Goal: Task Accomplishment & Management: Manage account settings

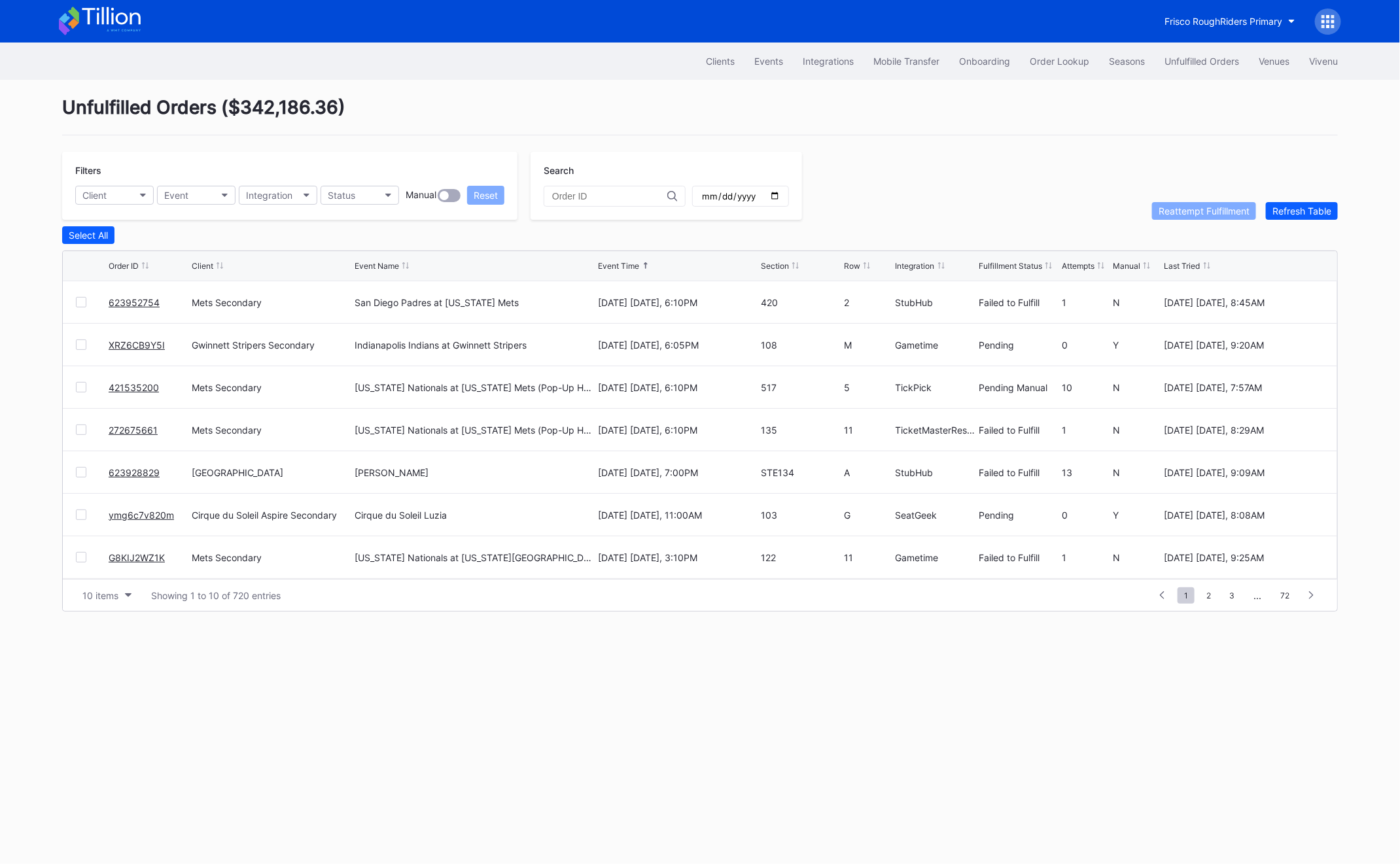
click at [118, 472] on link "623928829" at bounding box center [134, 472] width 51 height 11
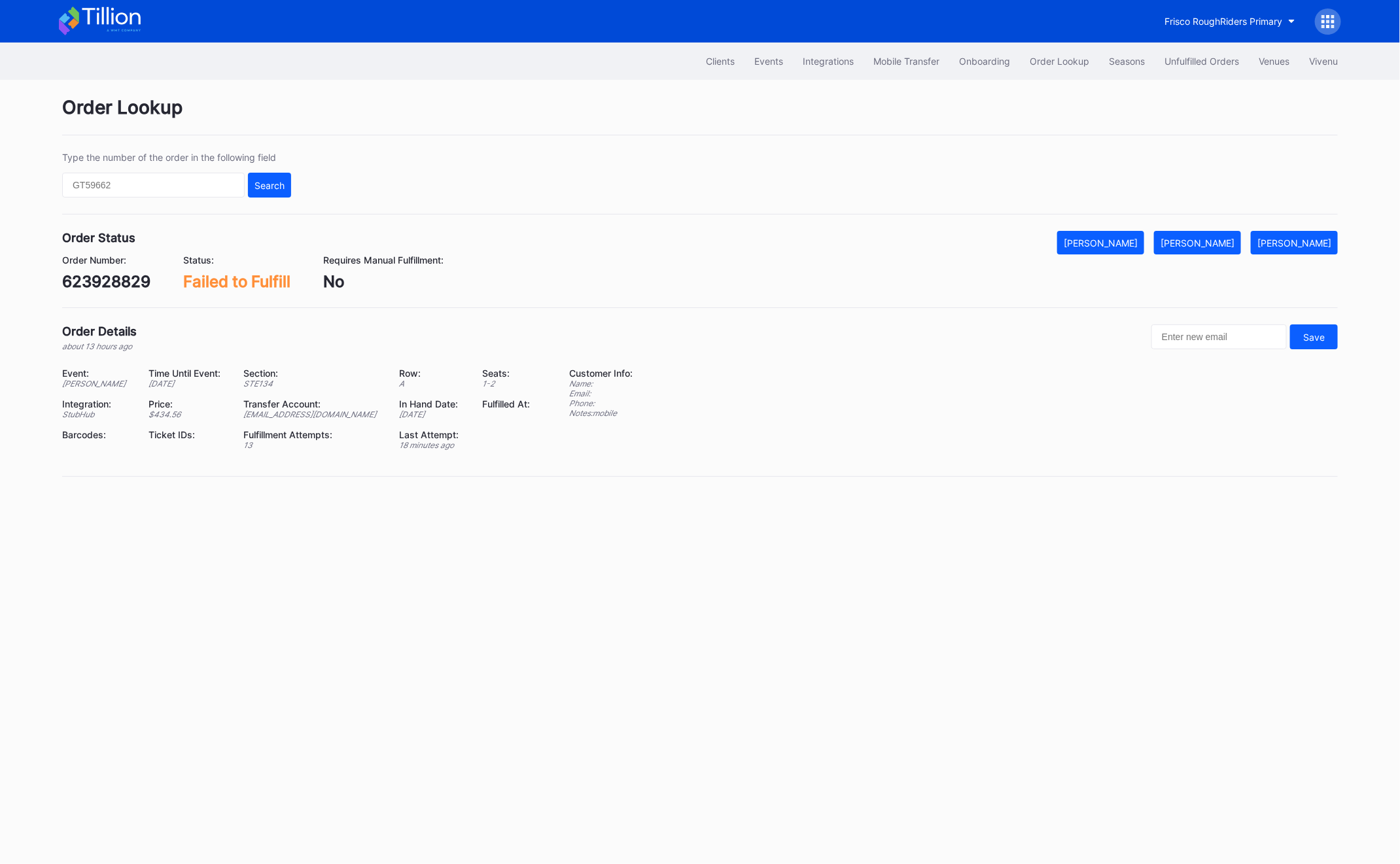
click at [79, 290] on div "623928829" at bounding box center [107, 281] width 89 height 19
copy div "623928829"
click at [1234, 239] on div "Mark Fulfilled" at bounding box center [1197, 243] width 74 height 11
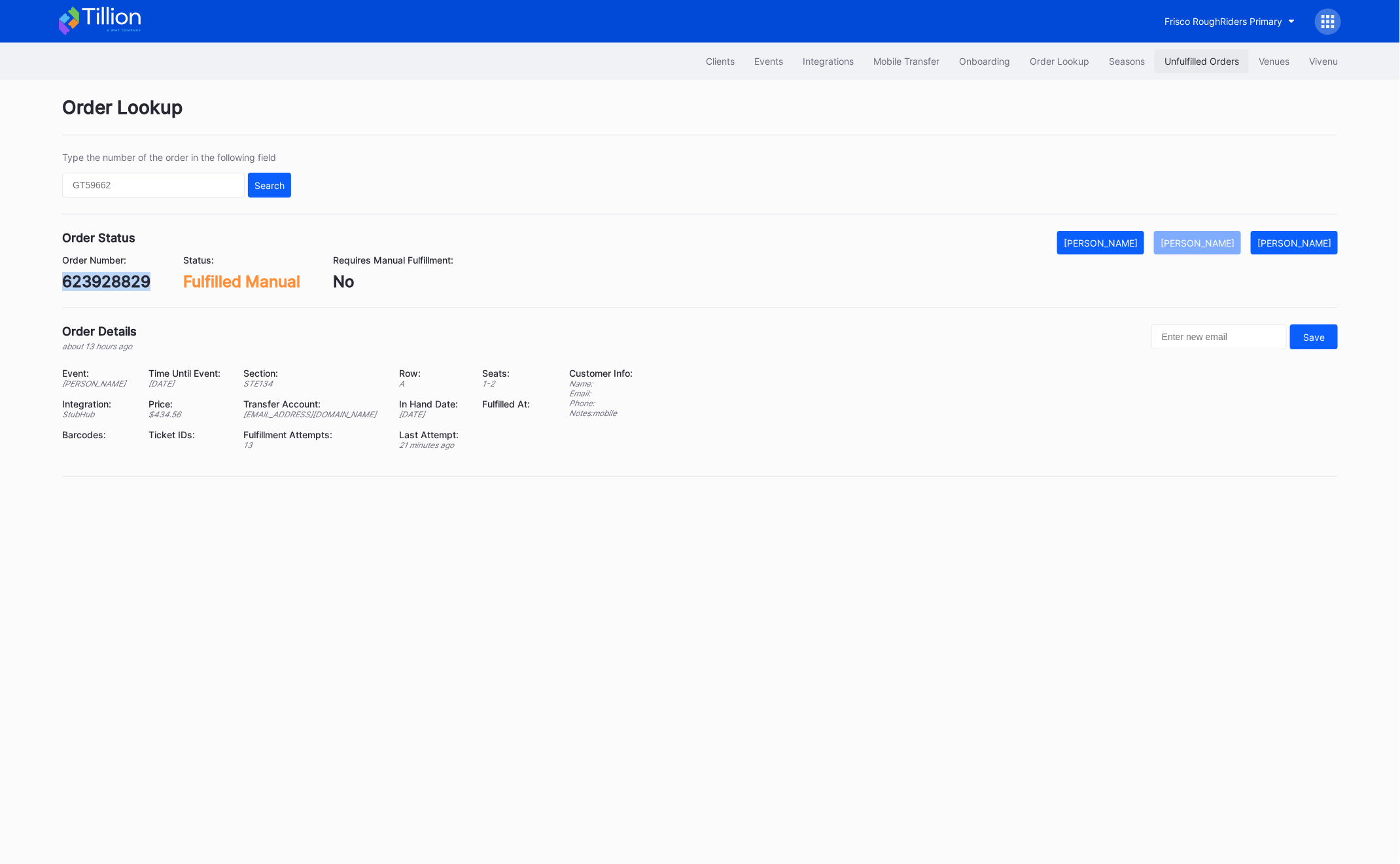
click at [1220, 59] on div "Unfulfilled Orders" at bounding box center [1202, 60] width 75 height 11
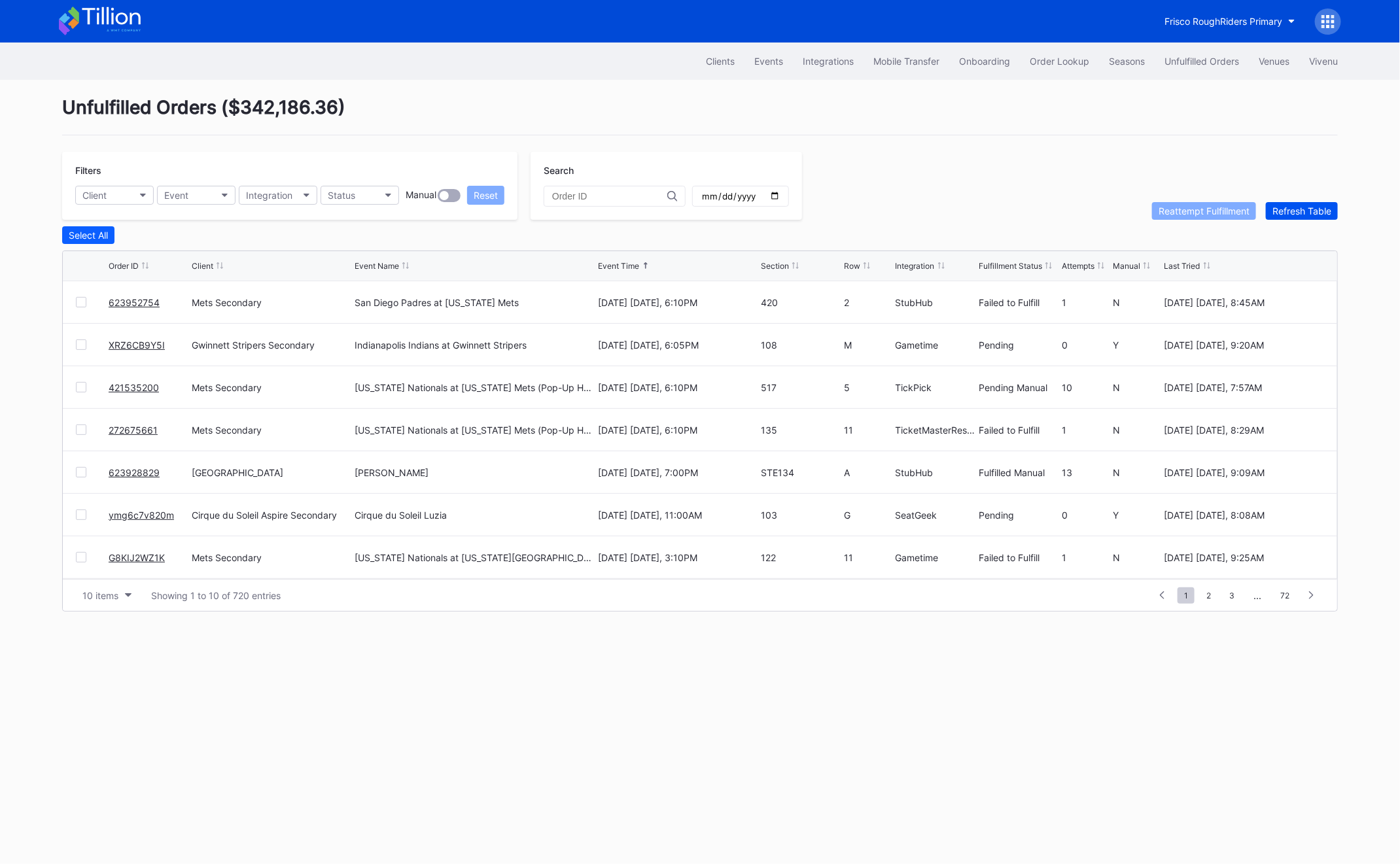
click at [1316, 215] on div "Refresh Table" at bounding box center [1302, 210] width 59 height 11
click at [82, 383] on div at bounding box center [81, 387] width 11 height 11
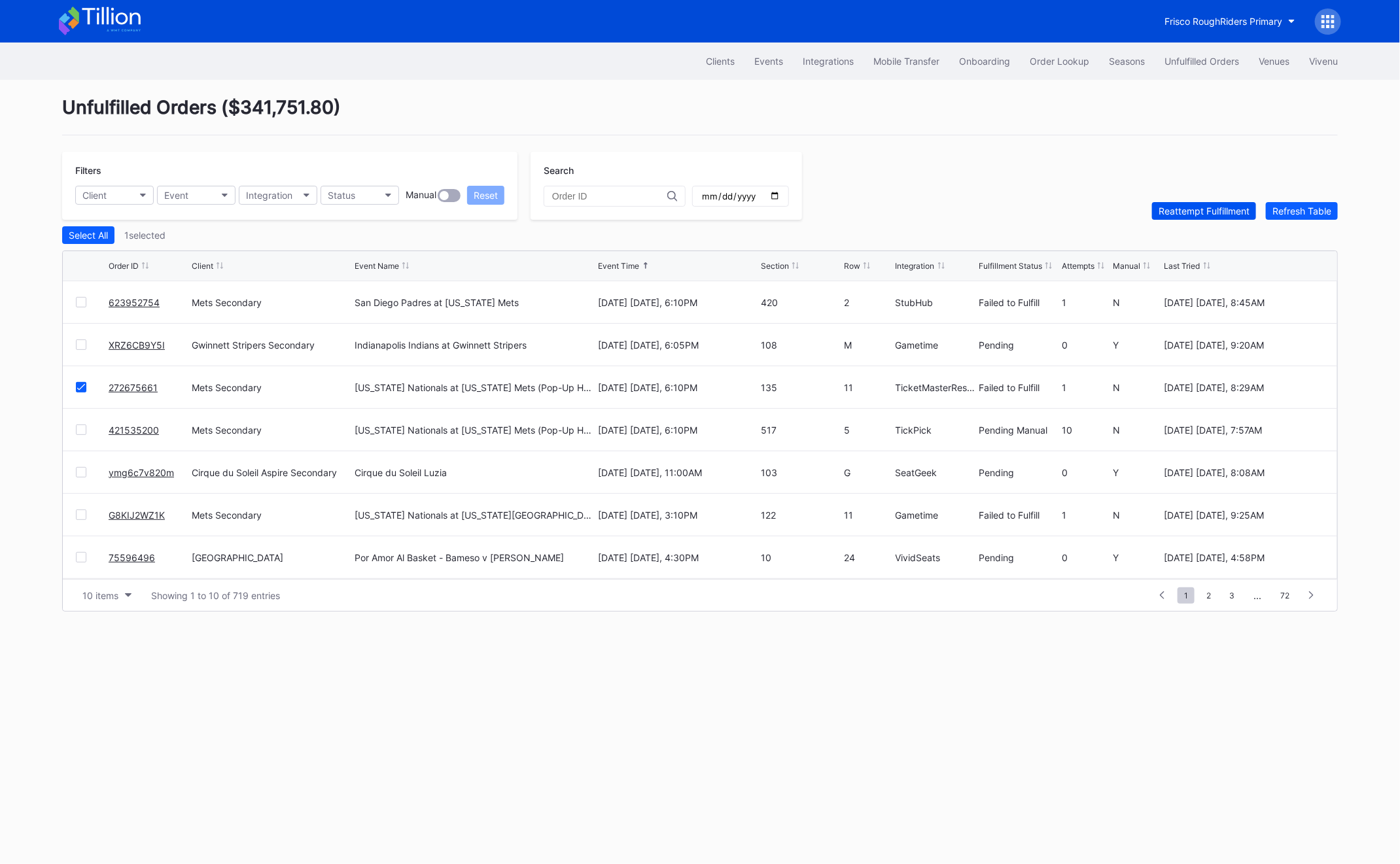
click at [1171, 205] on div "Reattempt Fulfillment" at bounding box center [1204, 210] width 91 height 11
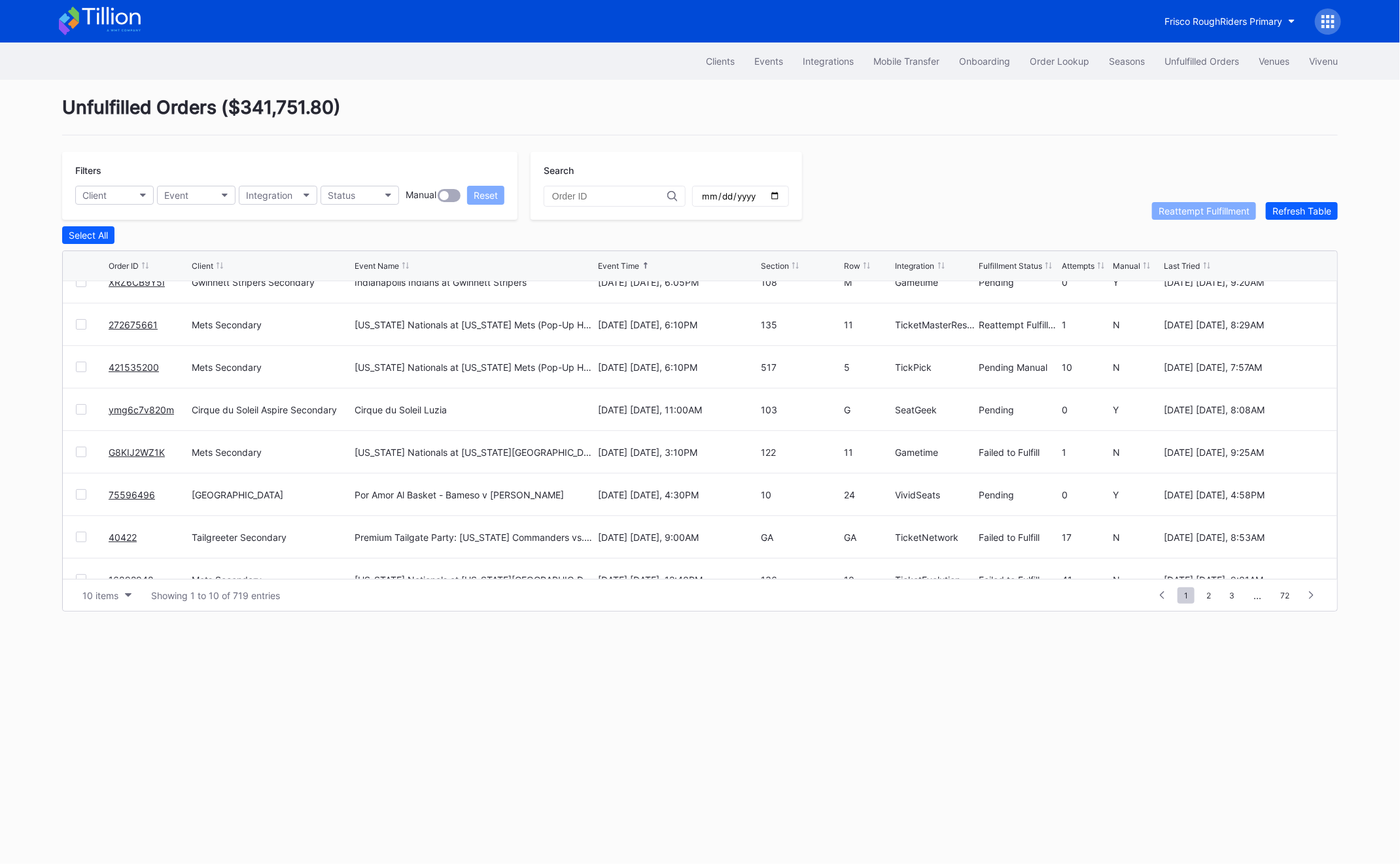
scroll to position [61, 0]
click at [129, 494] on link "75596496" at bounding box center [131, 496] width 46 height 11
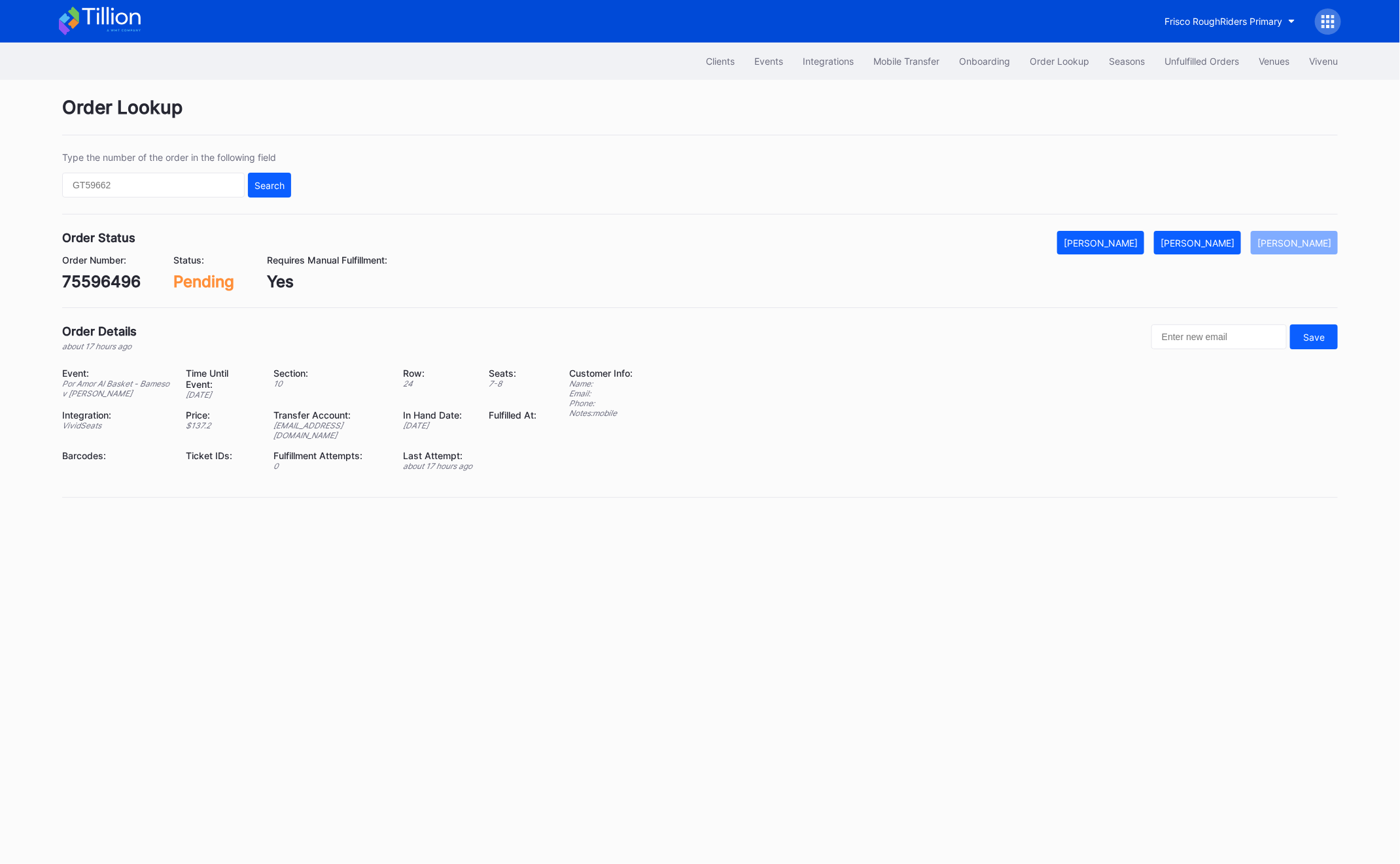
click at [79, 281] on div "75596496" at bounding box center [102, 281] width 79 height 19
copy div "75596496"
click at [1220, 222] on div "Order Lookup Type the number of the order in the following field Search Order S…" at bounding box center [700, 305] width 1308 height 451
click at [1223, 248] on button "Mark Fulfilled" at bounding box center [1198, 243] width 87 height 24
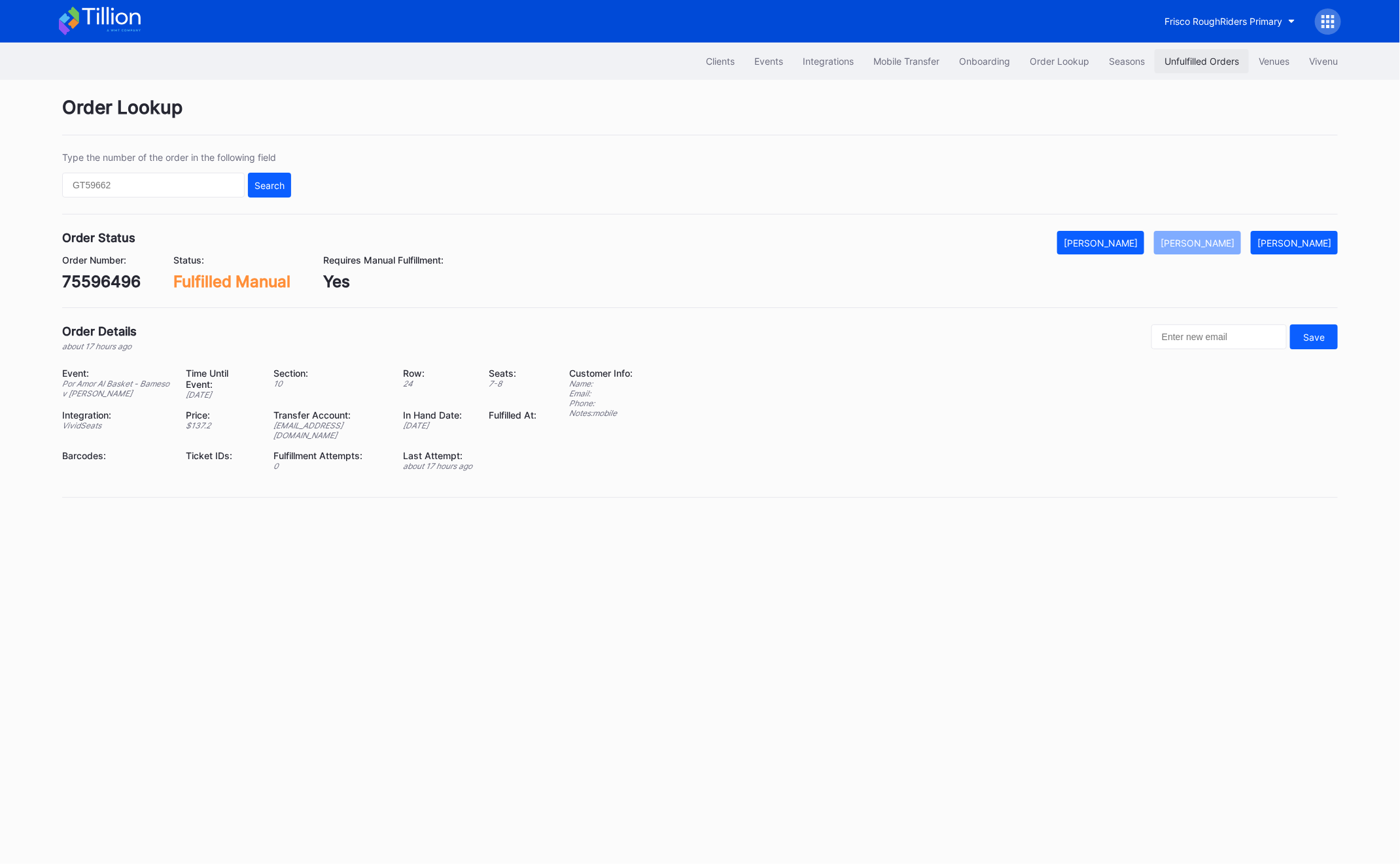
click at [1182, 56] on div "Unfulfilled Orders" at bounding box center [1202, 60] width 75 height 11
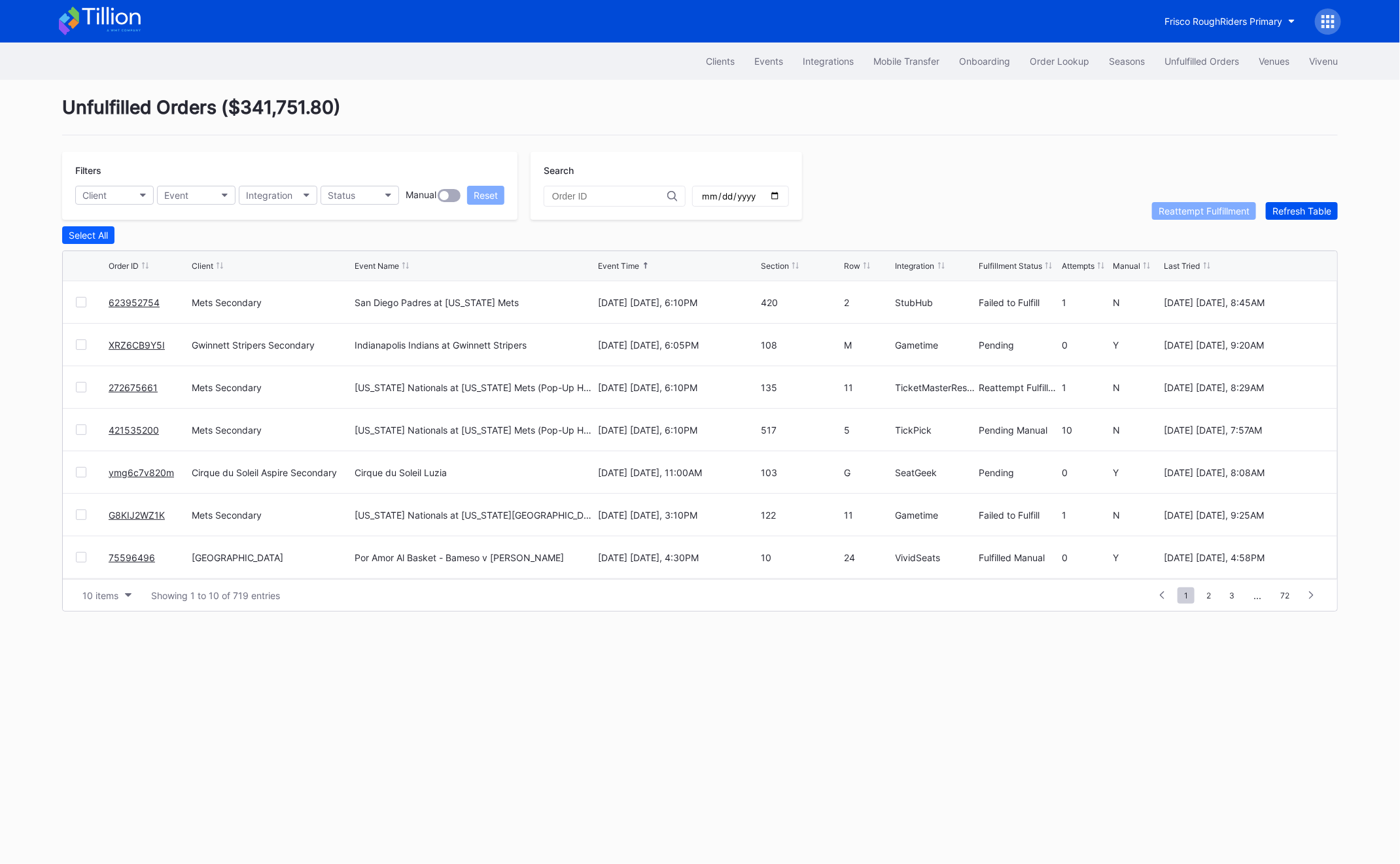
click at [1306, 210] on div "Refresh Table" at bounding box center [1302, 210] width 59 height 11
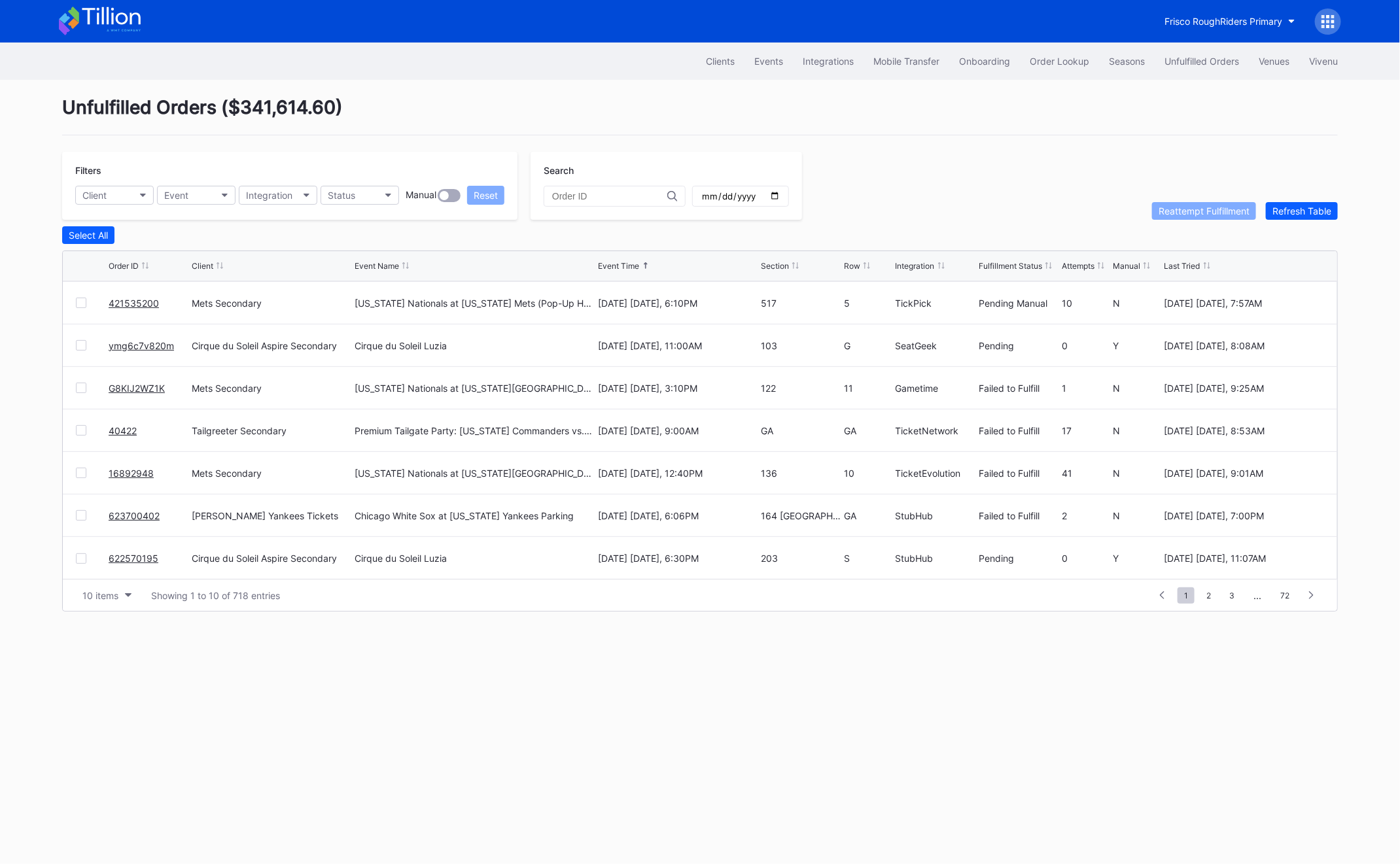
scroll to position [125, 0]
click at [1212, 591] on span "2" at bounding box center [1209, 596] width 18 height 17
click at [1214, 597] on span "3" at bounding box center [1209, 596] width 19 height 17
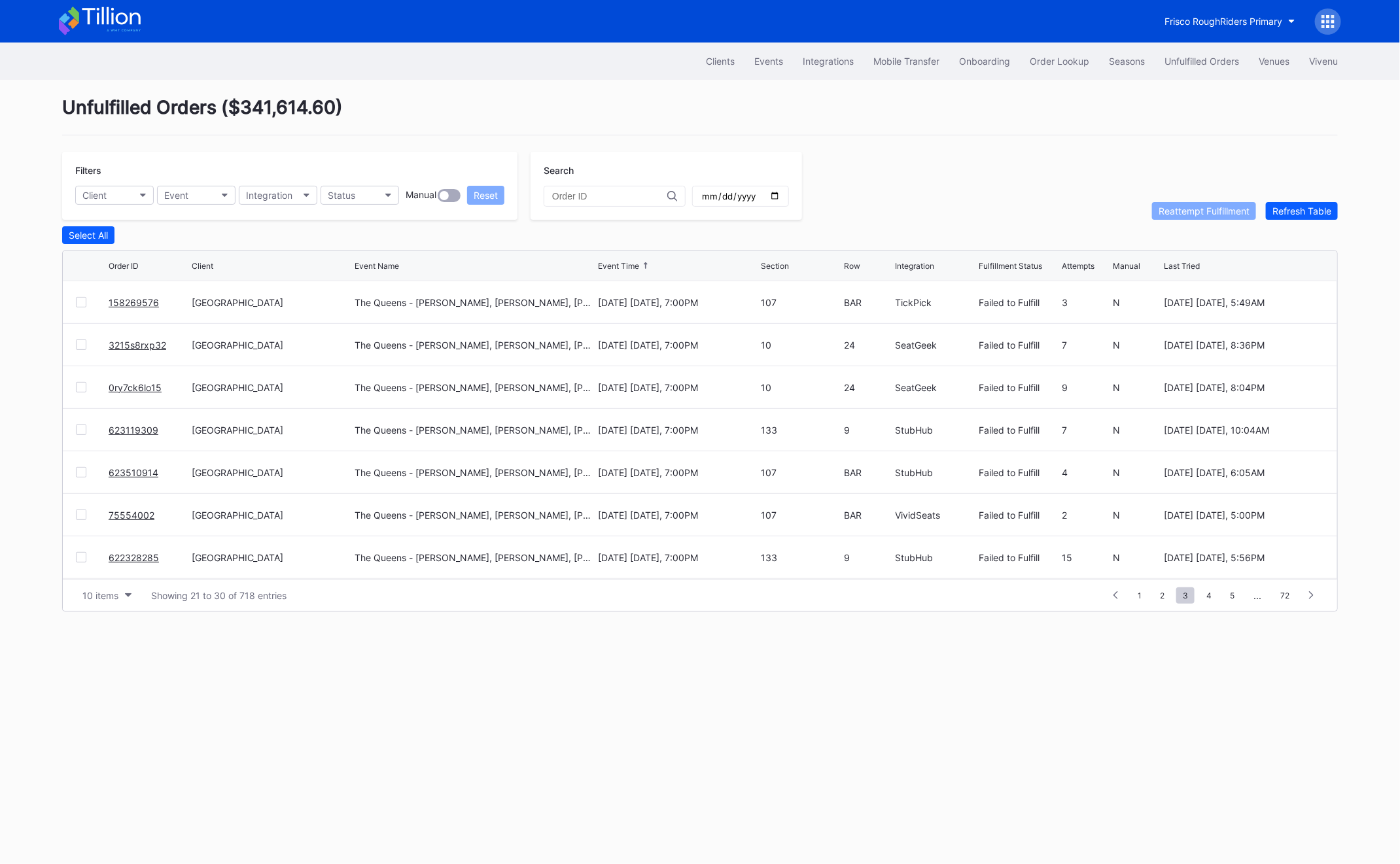
click at [1214, 597] on span "4" at bounding box center [1209, 596] width 19 height 17
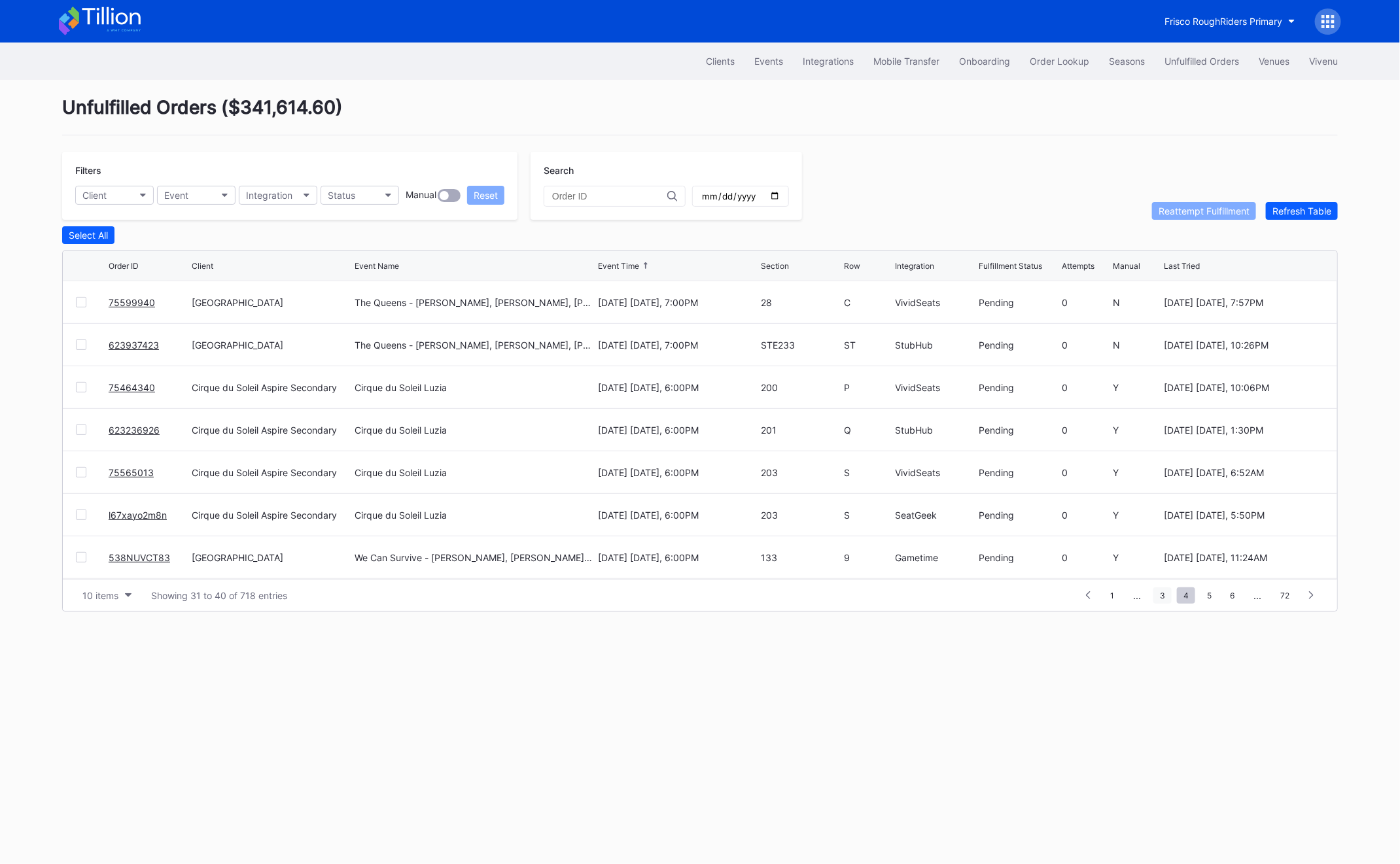
click at [1170, 594] on span "3" at bounding box center [1162, 596] width 19 height 17
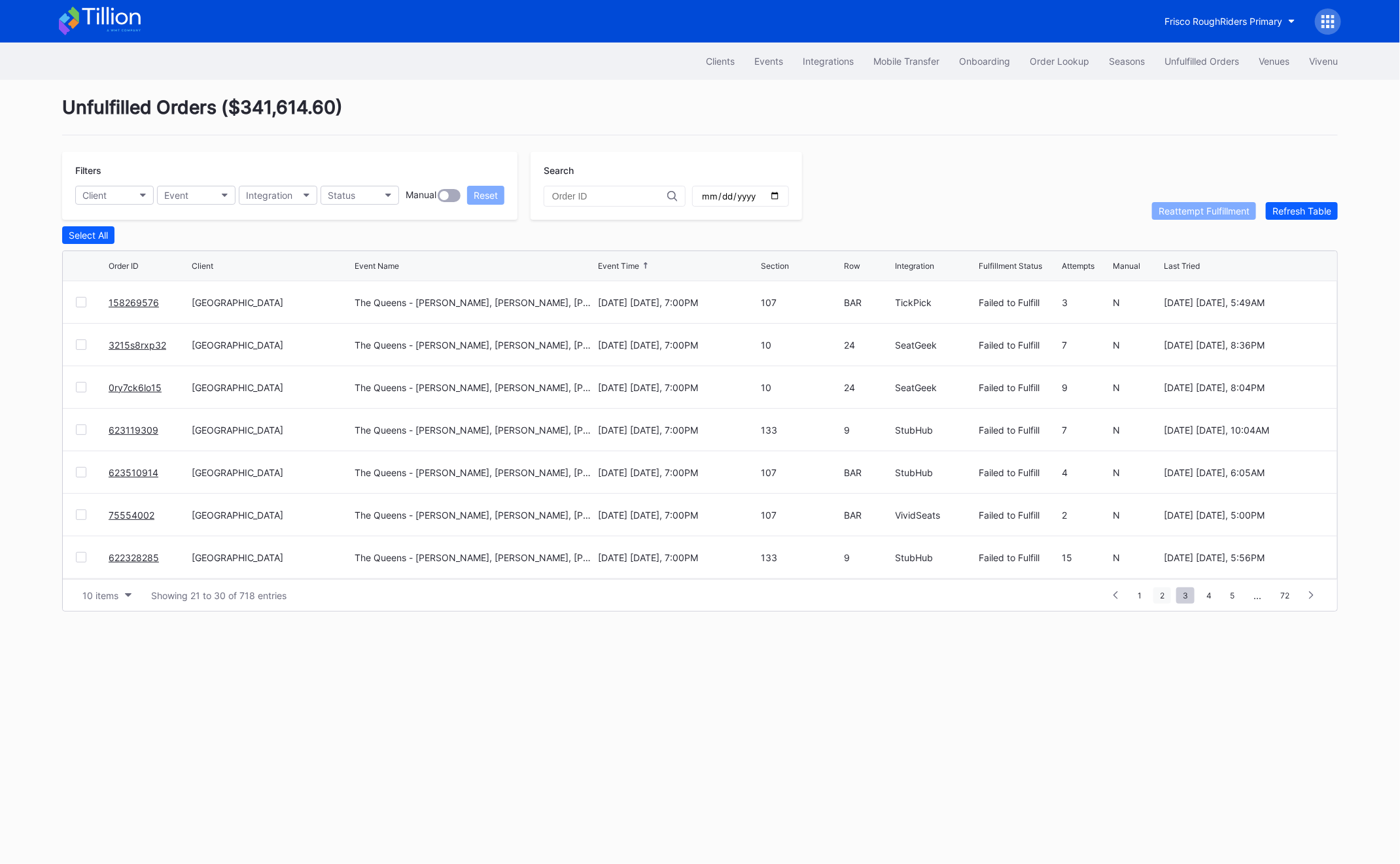
click at [1159, 595] on span "2" at bounding box center [1162, 596] width 18 height 17
click at [113, 394] on div "73627855" at bounding box center [148, 387] width 80 height 41
click at [120, 386] on link "73627855" at bounding box center [131, 387] width 45 height 11
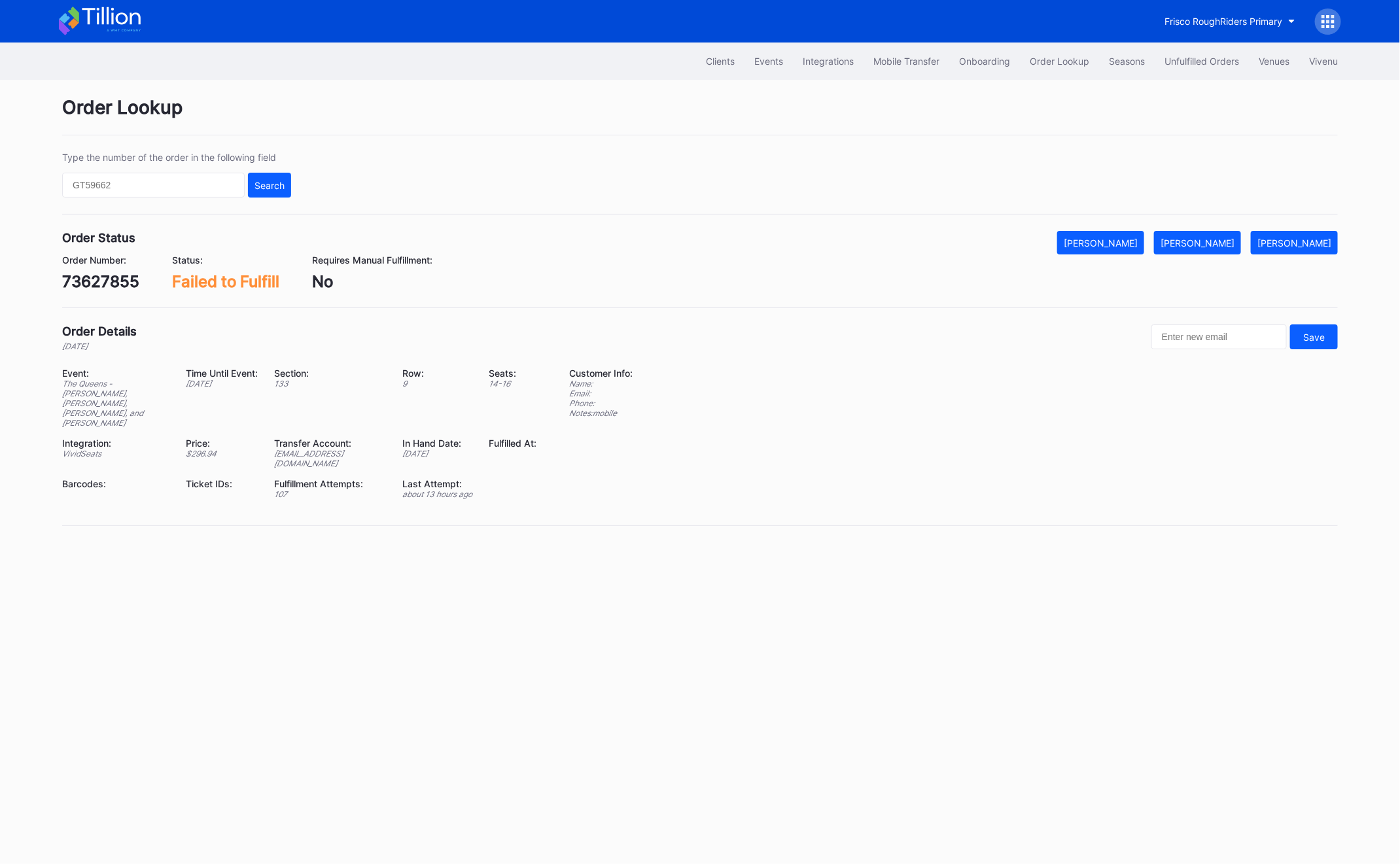
click at [81, 280] on div "73627855" at bounding box center [101, 281] width 77 height 19
copy div "73627855"
click at [1193, 255] on div "Order Number: 73627855 Status: Failed to Fulfill Requires Manual Fulfillment: No" at bounding box center [700, 272] width 1276 height 36
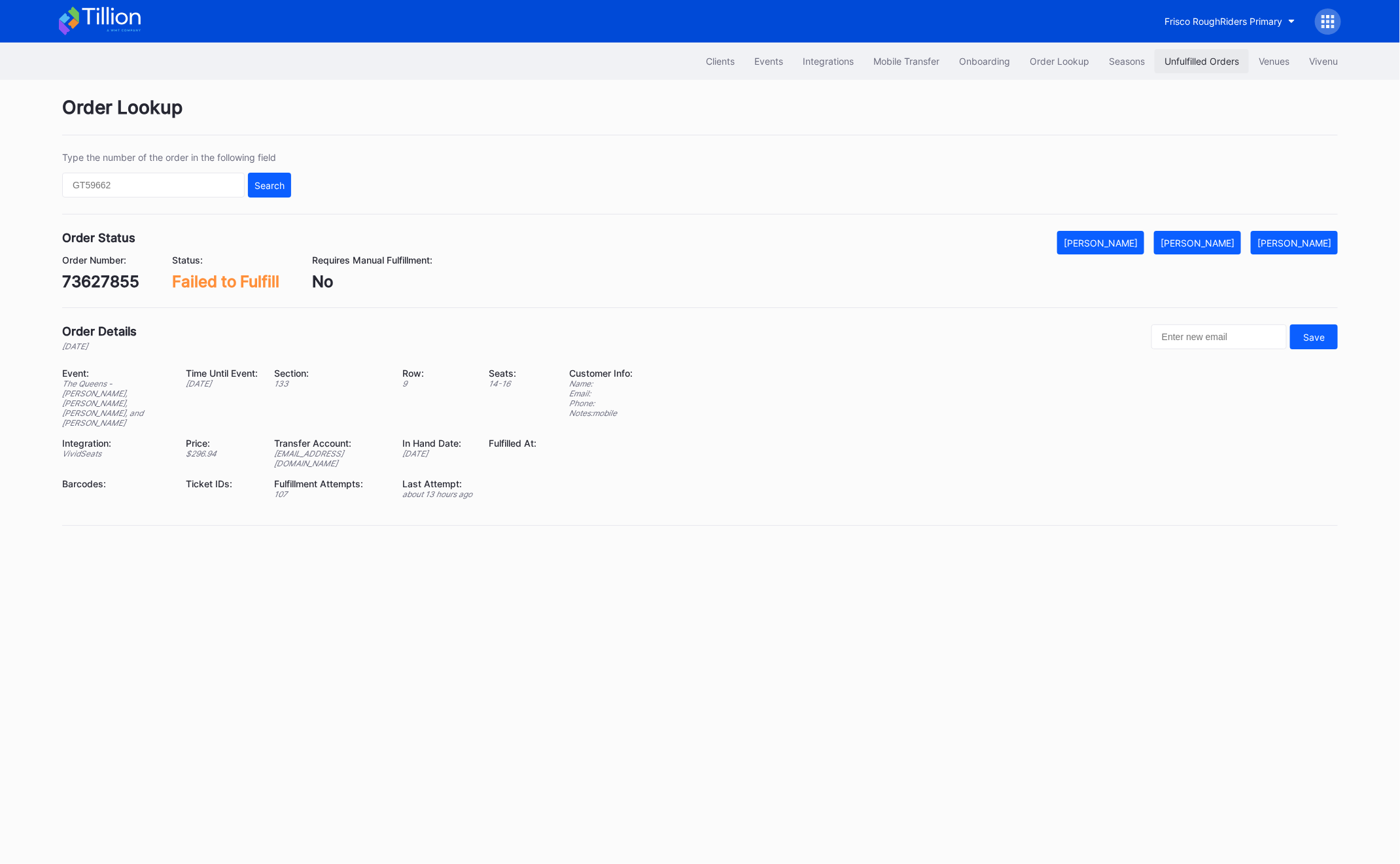
click at [1189, 57] on div "Unfulfilled Orders" at bounding box center [1202, 60] width 75 height 11
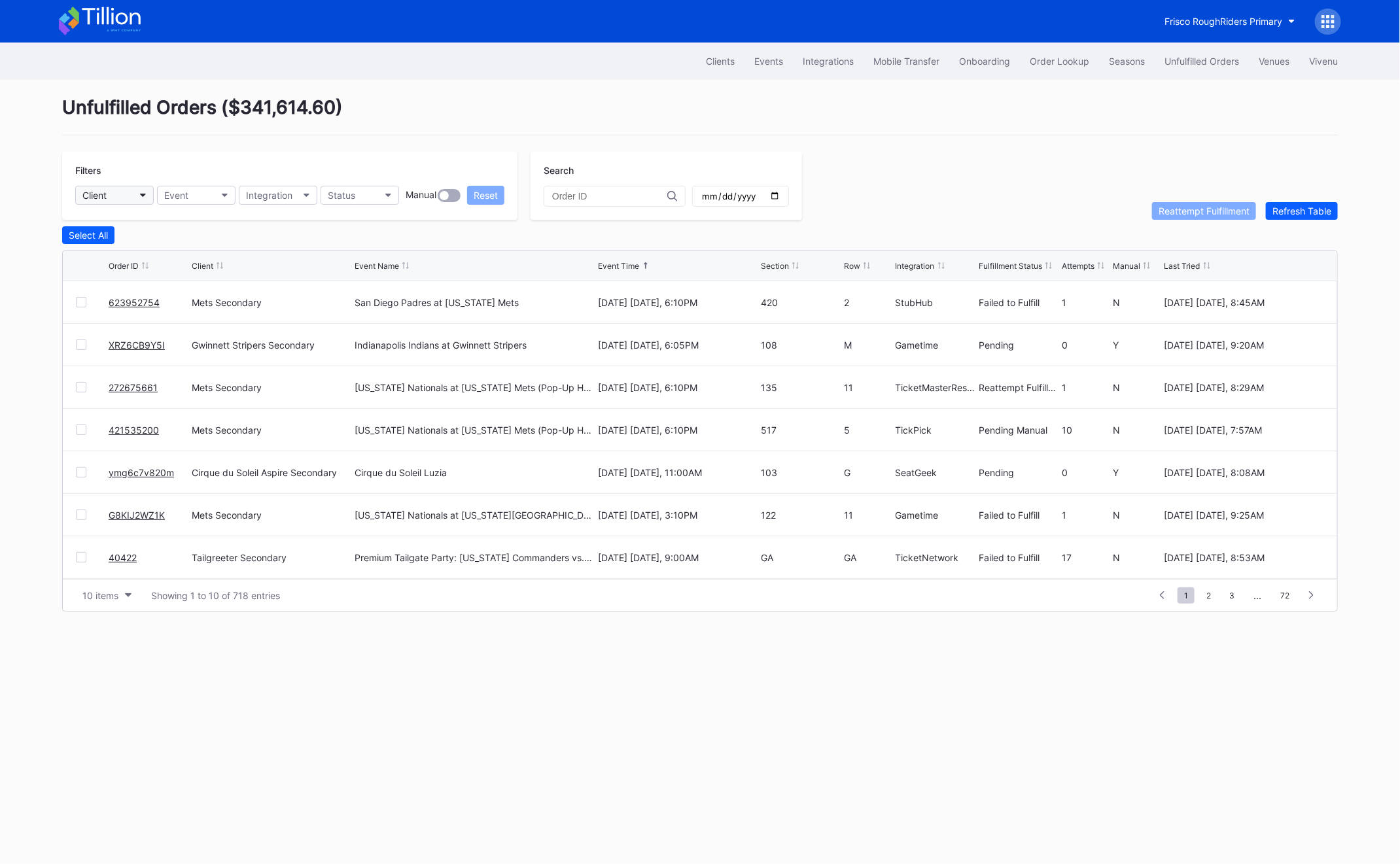
click at [117, 193] on button "Client" at bounding box center [114, 194] width 79 height 19
type input "o"
type input "pru"
click at [160, 249] on div "Prudential Center Secondary" at bounding box center [130, 252] width 92 height 11
click at [141, 300] on link "73627855" at bounding box center [131, 302] width 45 height 11
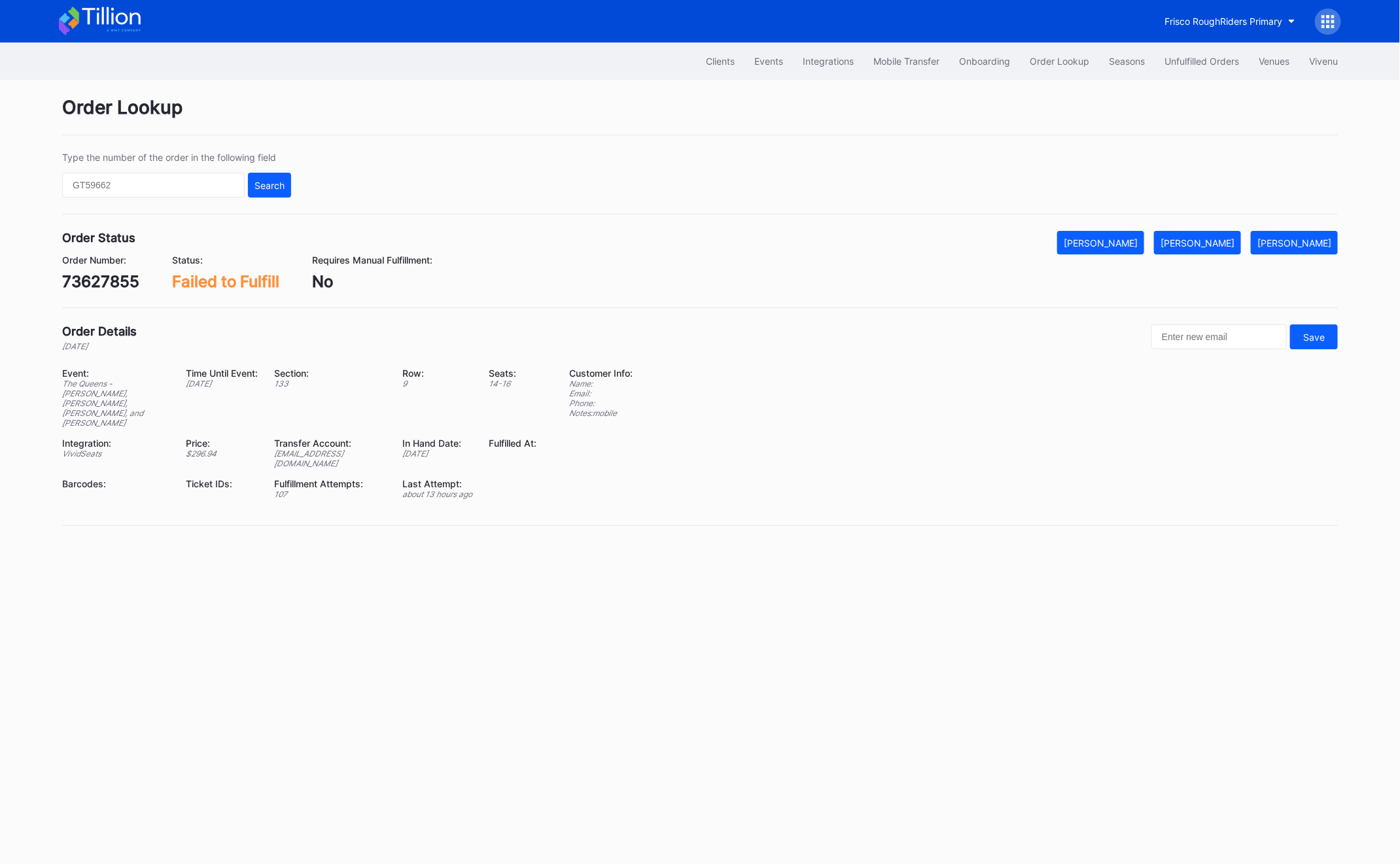
click at [81, 283] on div "73627855" at bounding box center [101, 281] width 77 height 19
copy div "73627855"
click at [1226, 248] on div "Mark Fulfilled" at bounding box center [1197, 243] width 74 height 11
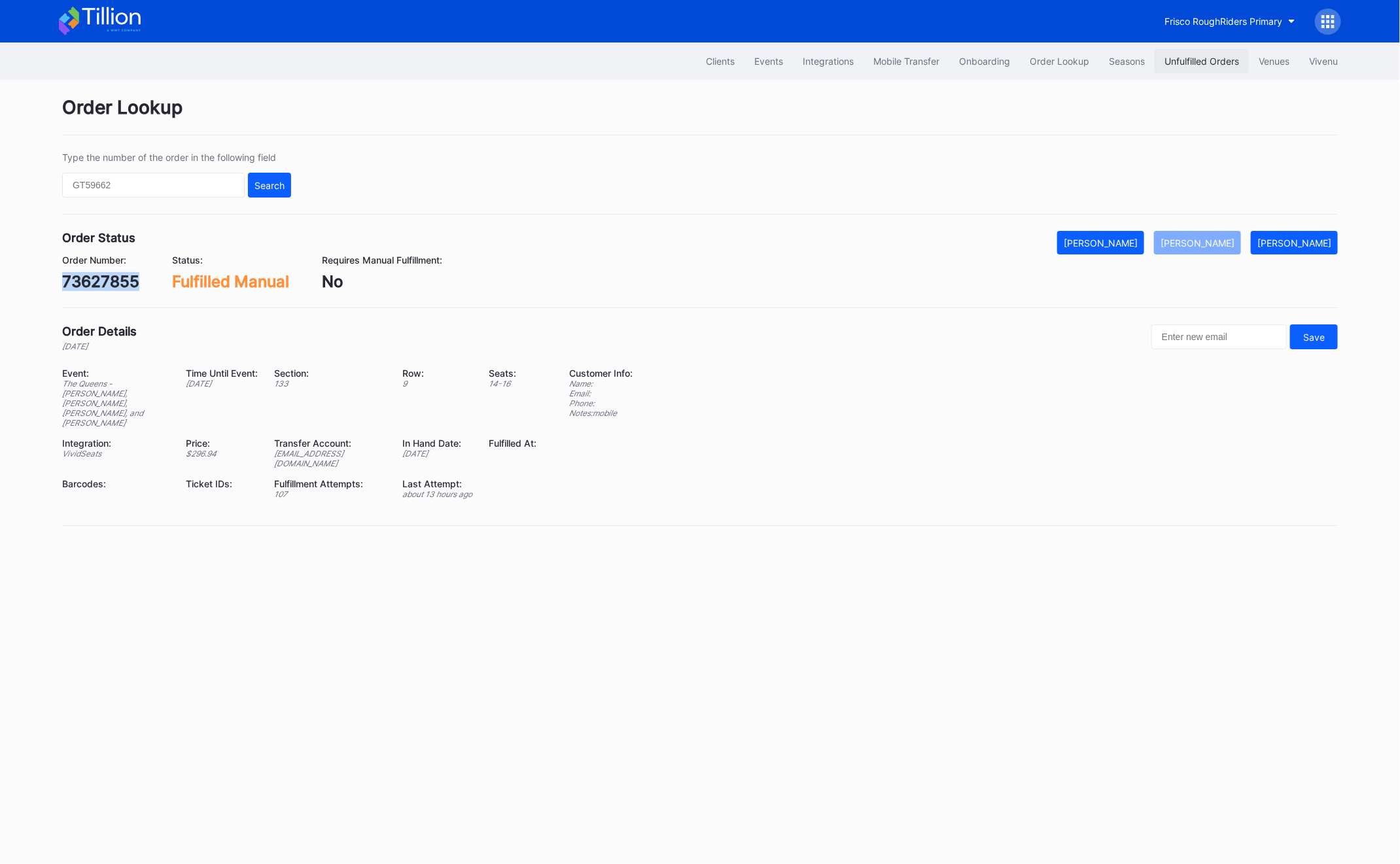
click at [1212, 71] on button "Unfulfilled Orders" at bounding box center [1201, 61] width 94 height 25
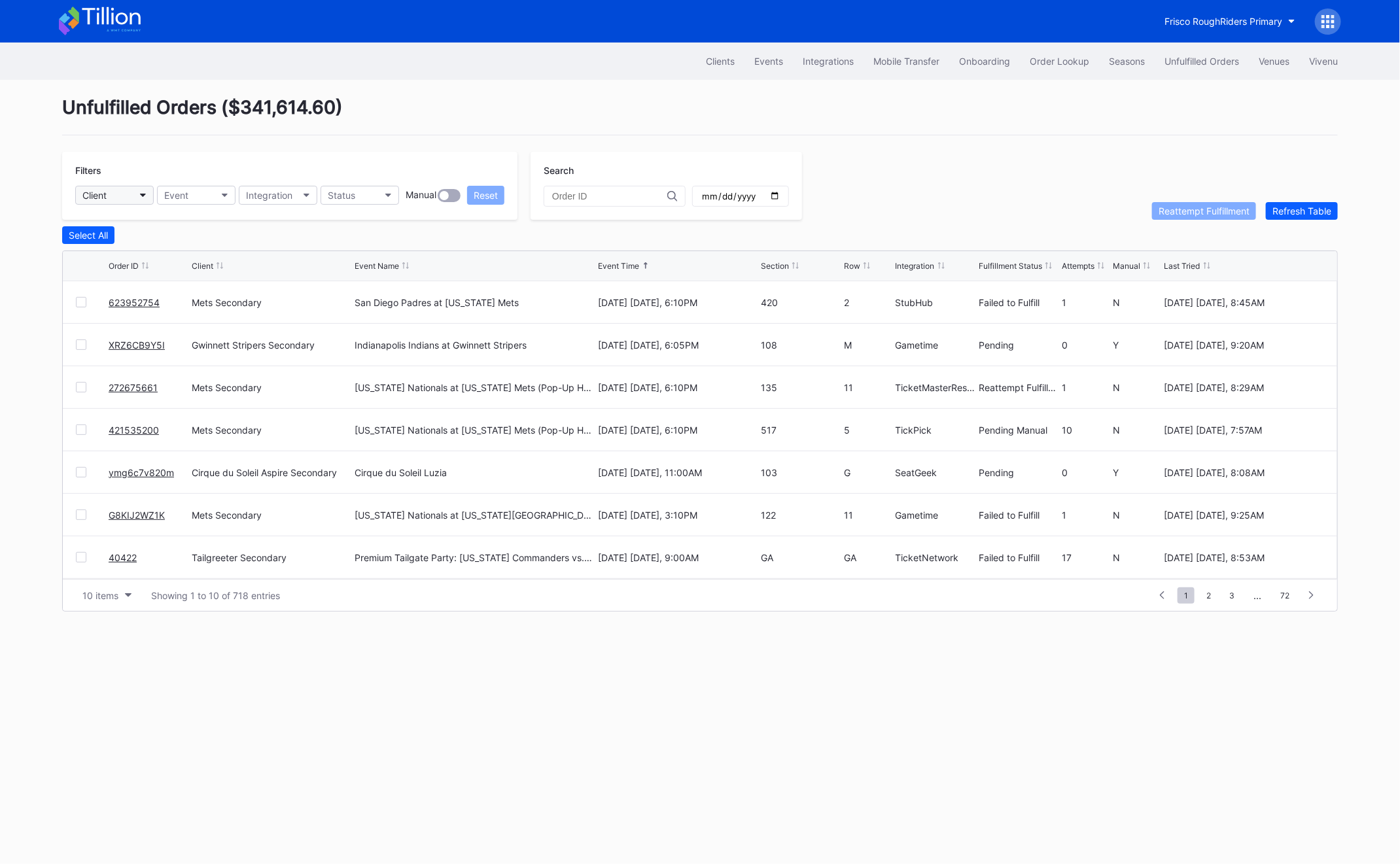
click at [129, 197] on button "Client" at bounding box center [114, 194] width 79 height 19
type input "pru"
click at [174, 252] on div "Prudential Center Secondary" at bounding box center [130, 252] width 92 height 11
click at [134, 470] on link "75400724" at bounding box center [131, 472] width 45 height 11
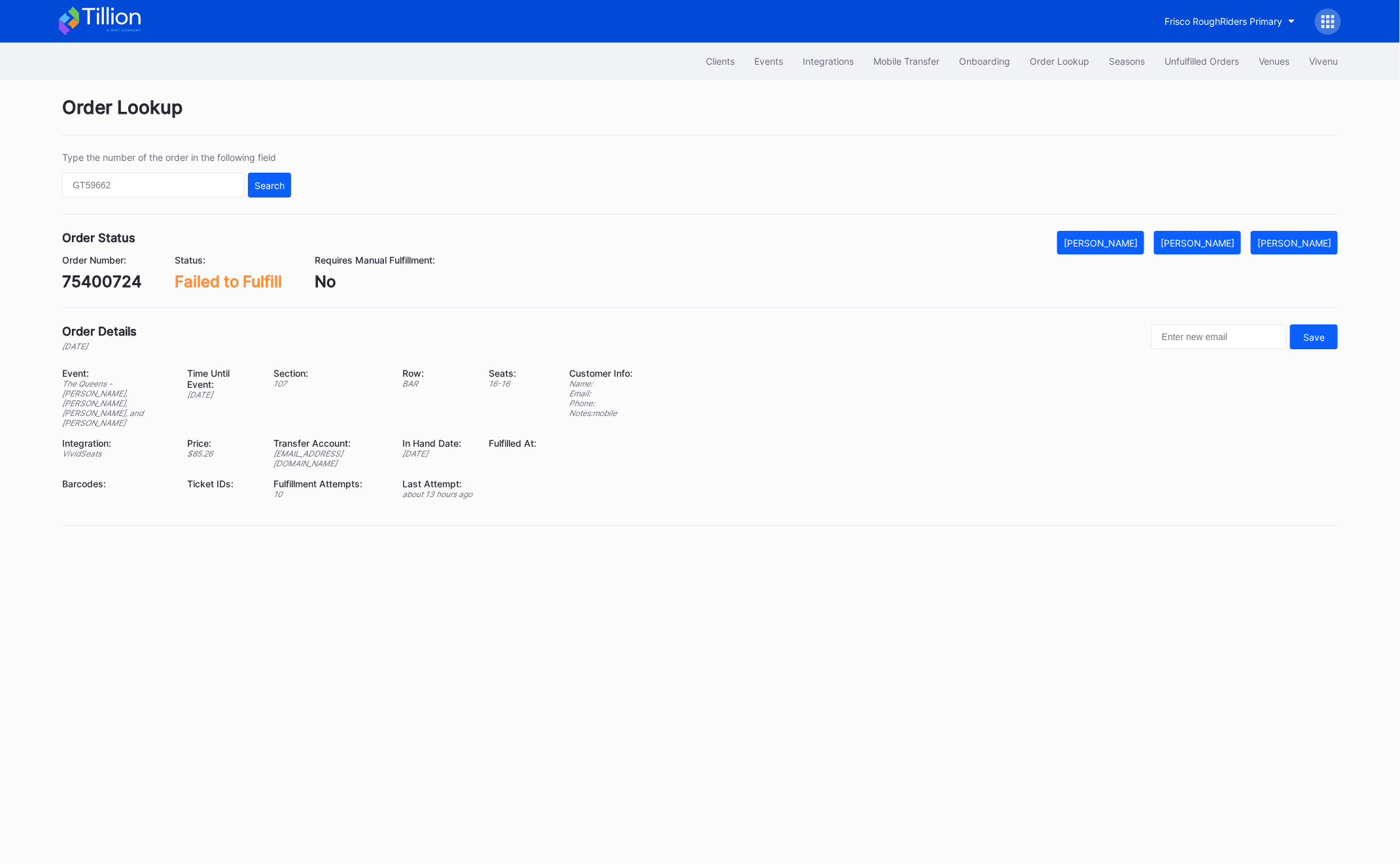
click at [116, 276] on div "75400724" at bounding box center [102, 281] width 80 height 19
copy div "75400724"
click at [1216, 234] on button "Mark Fulfilled" at bounding box center [1198, 243] width 87 height 24
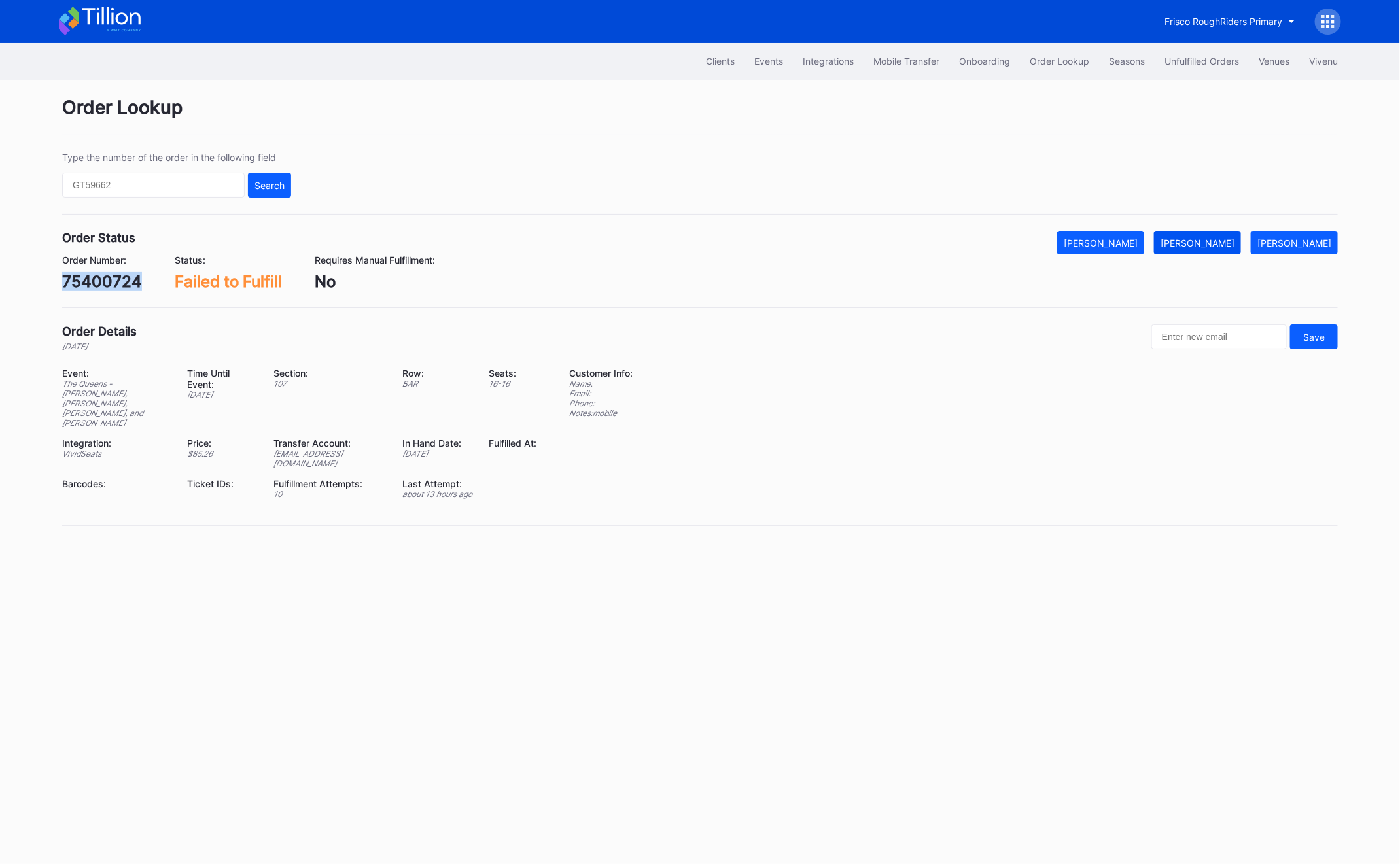
click at [1216, 234] on button "Mark Fulfilled" at bounding box center [1198, 243] width 87 height 24
click at [1194, 70] on button "Unfulfilled Orders" at bounding box center [1201, 61] width 94 height 25
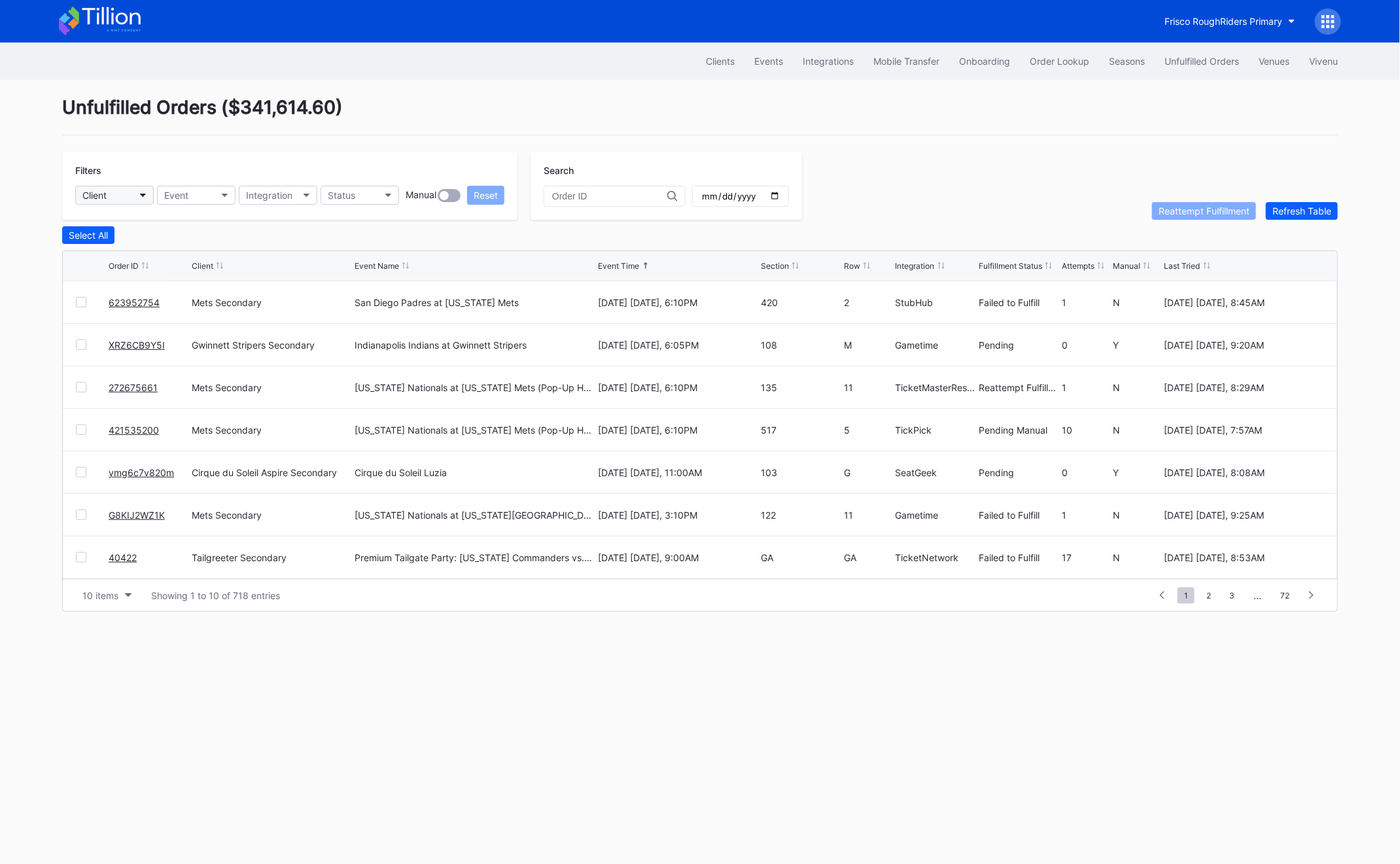
click at [109, 189] on button "Client" at bounding box center [114, 194] width 79 height 19
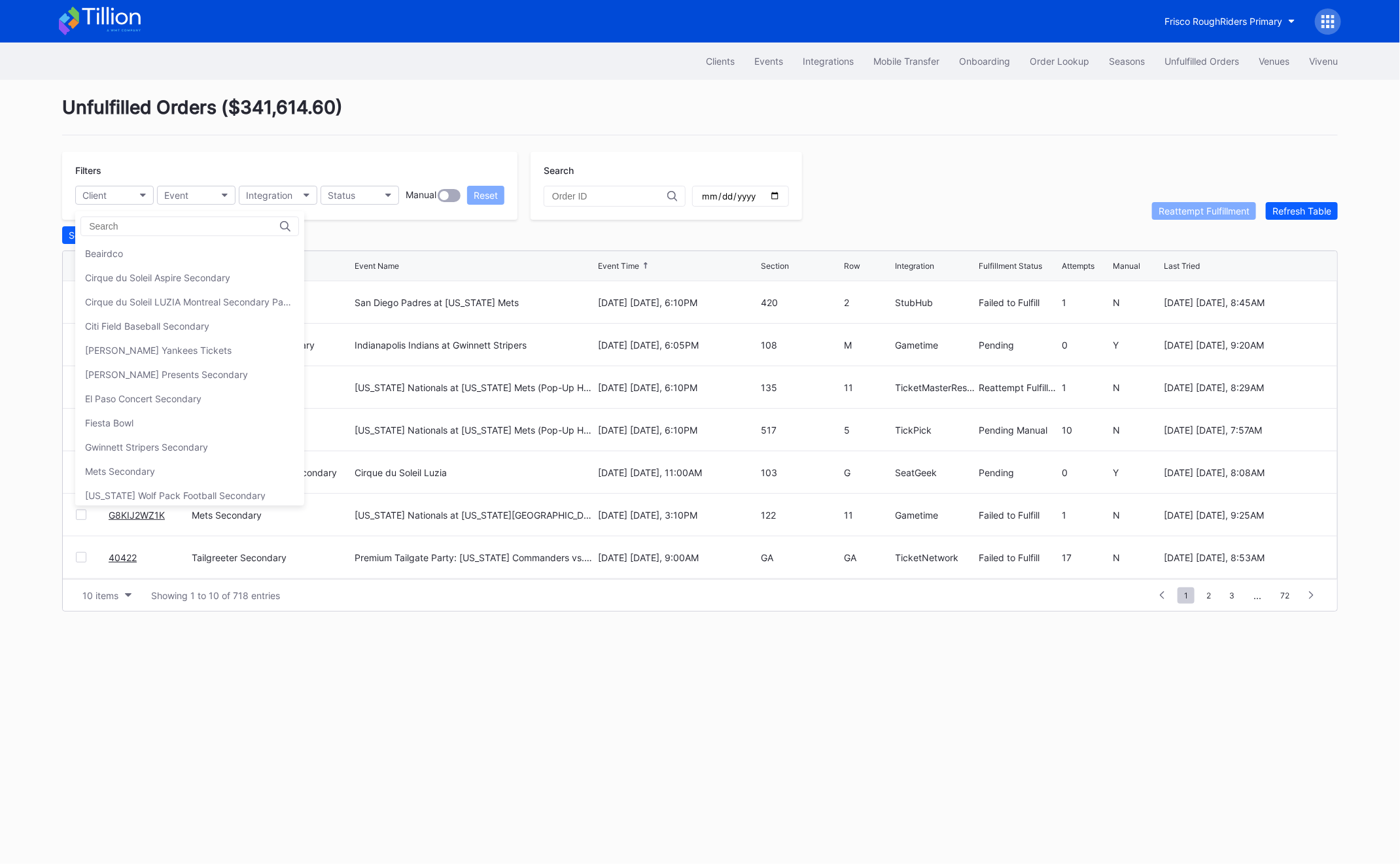
click at [153, 224] on input at bounding box center [146, 226] width 114 height 11
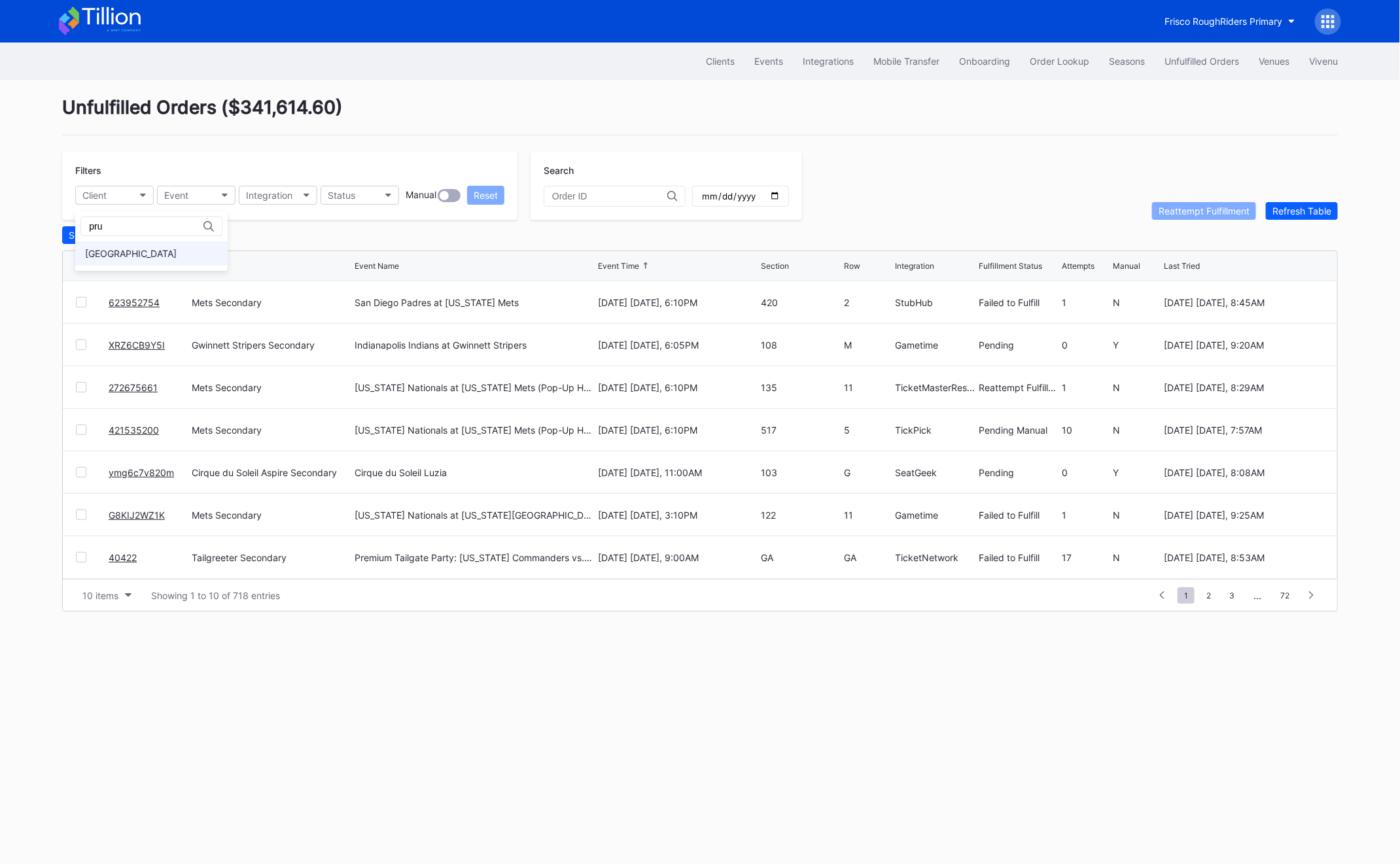
type input "pru"
click at [165, 249] on div "Prudential Center Secondary" at bounding box center [130, 252] width 92 height 11
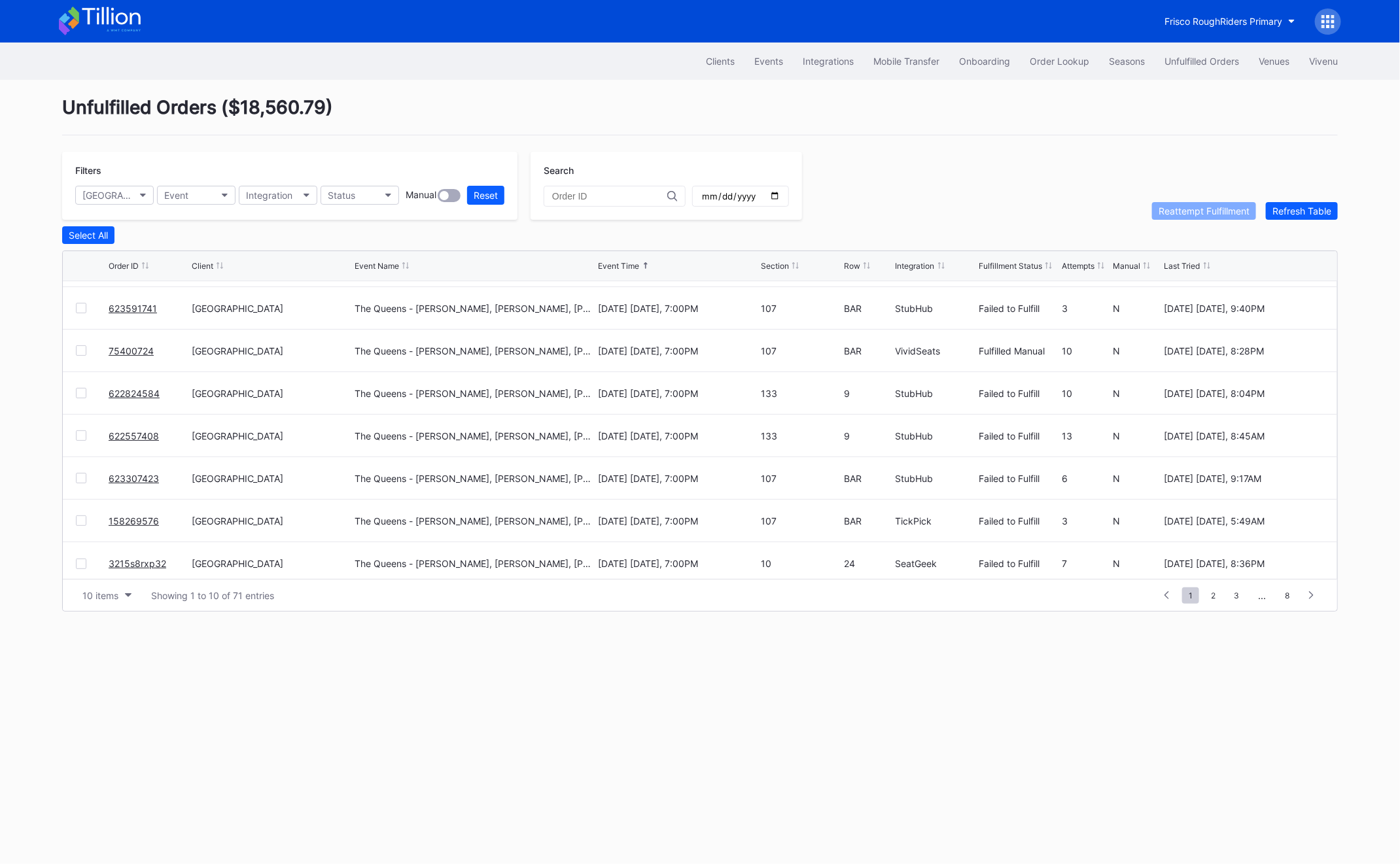
scroll to position [127, 0]
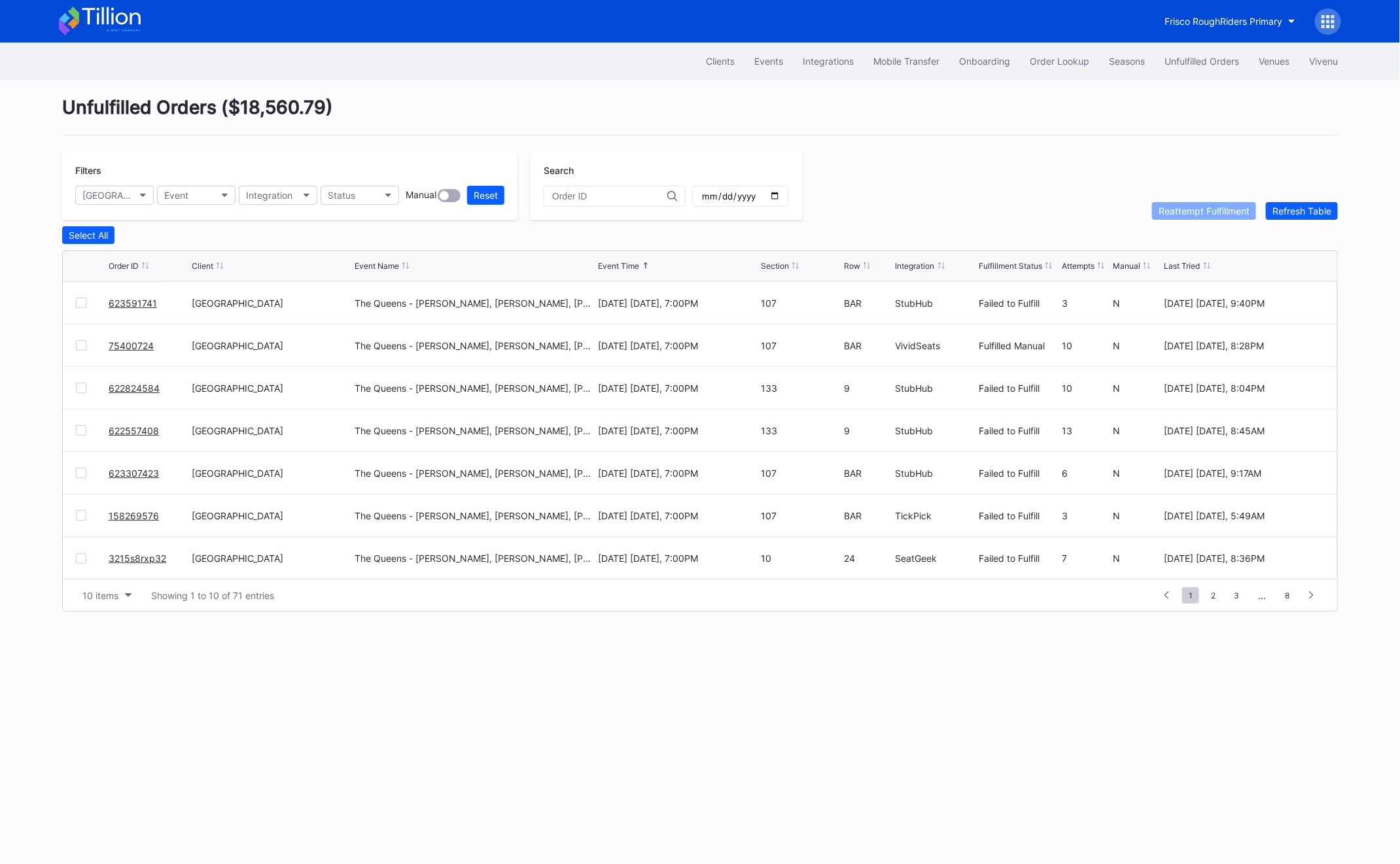
click at [130, 514] on link "158269576" at bounding box center [133, 515] width 50 height 11
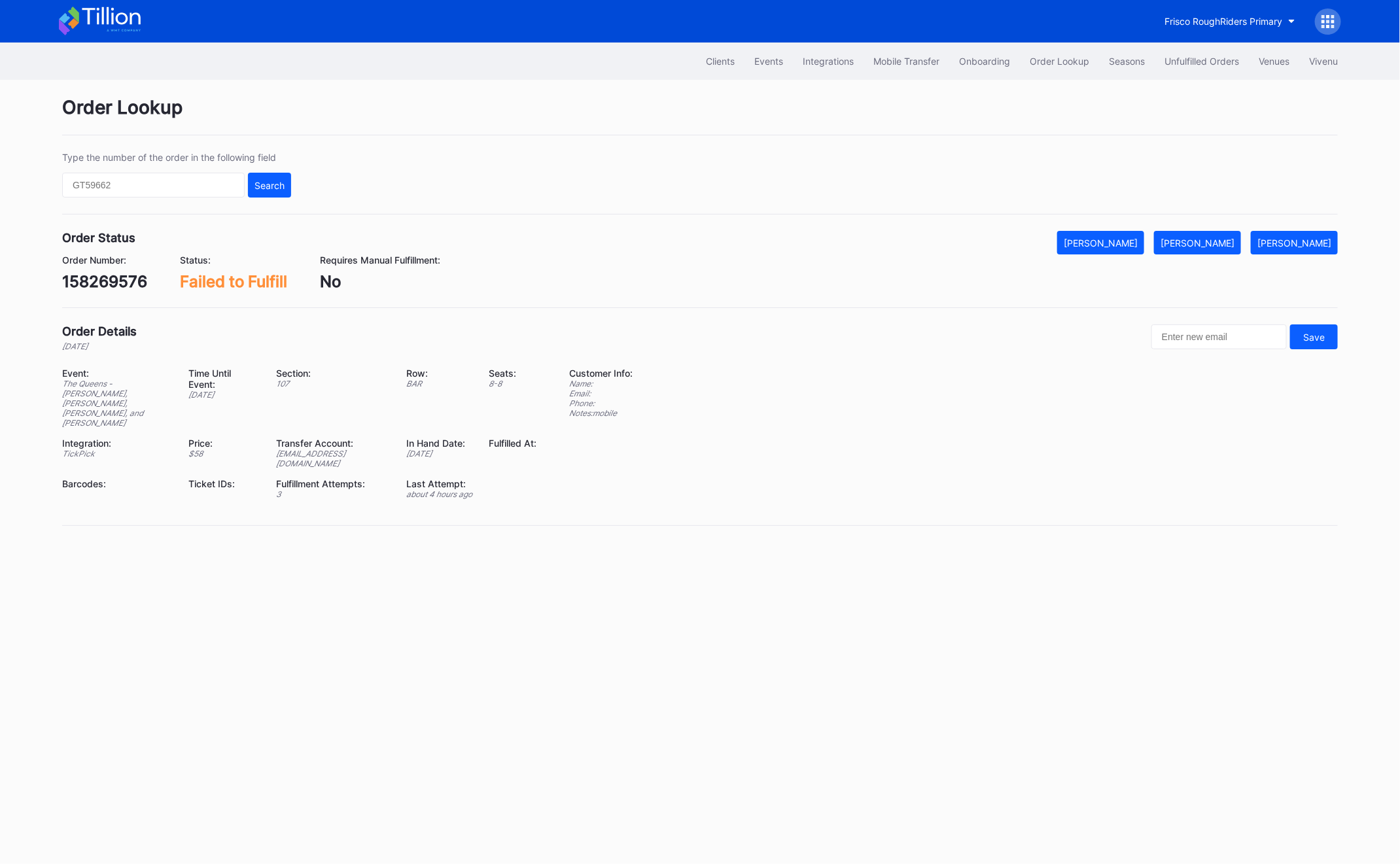
click at [83, 290] on div "158269576" at bounding box center [105, 281] width 85 height 19
copy div "158269576"
click at [1231, 247] on div "Mark Fulfilled" at bounding box center [1197, 243] width 74 height 11
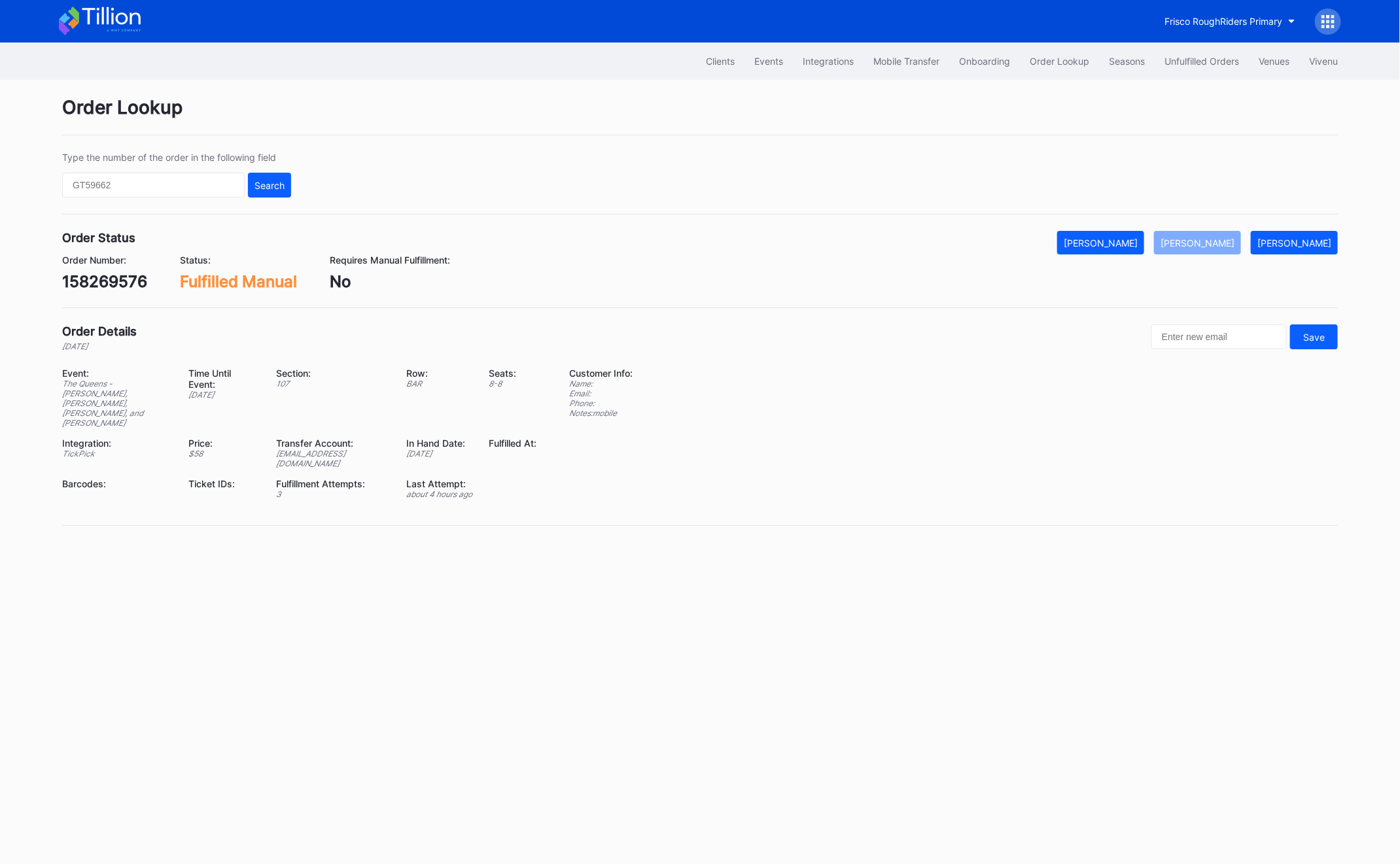
click at [1178, 74] on div "Clients Events Integrations Mobile Transfer Onboarding Order Lookup Seasons Unf…" at bounding box center [700, 61] width 1308 height 37
click at [1178, 47] on div "Clients Events Integrations Mobile Transfer Onboarding Order Lookup Seasons Unf…" at bounding box center [700, 61] width 1308 height 37
click at [1178, 59] on div "Unfulfilled Orders" at bounding box center [1202, 60] width 75 height 11
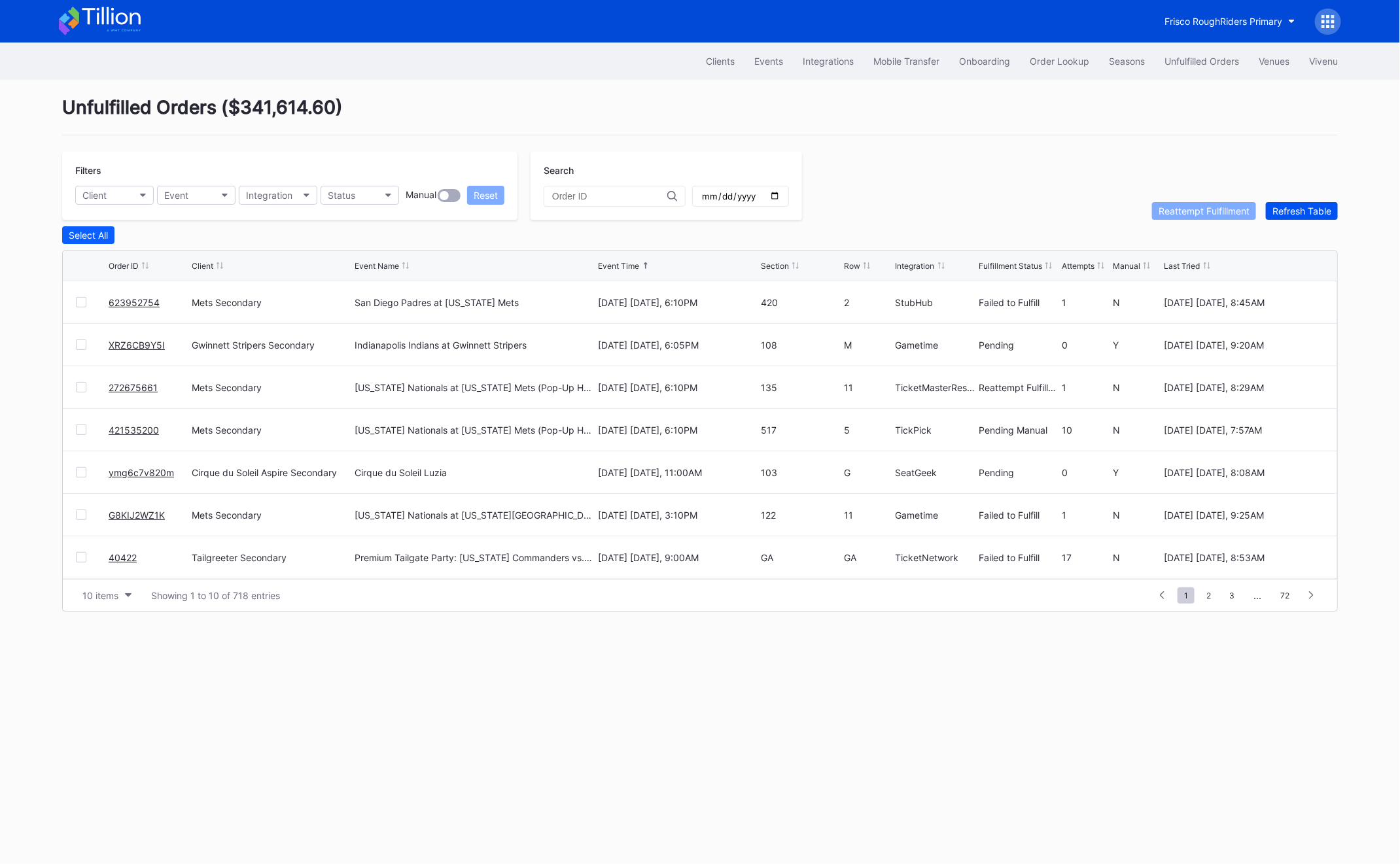
click at [1298, 210] on div "Refresh Table" at bounding box center [1302, 210] width 59 height 11
click at [1040, 68] on button "Order Lookup" at bounding box center [1060, 61] width 79 height 25
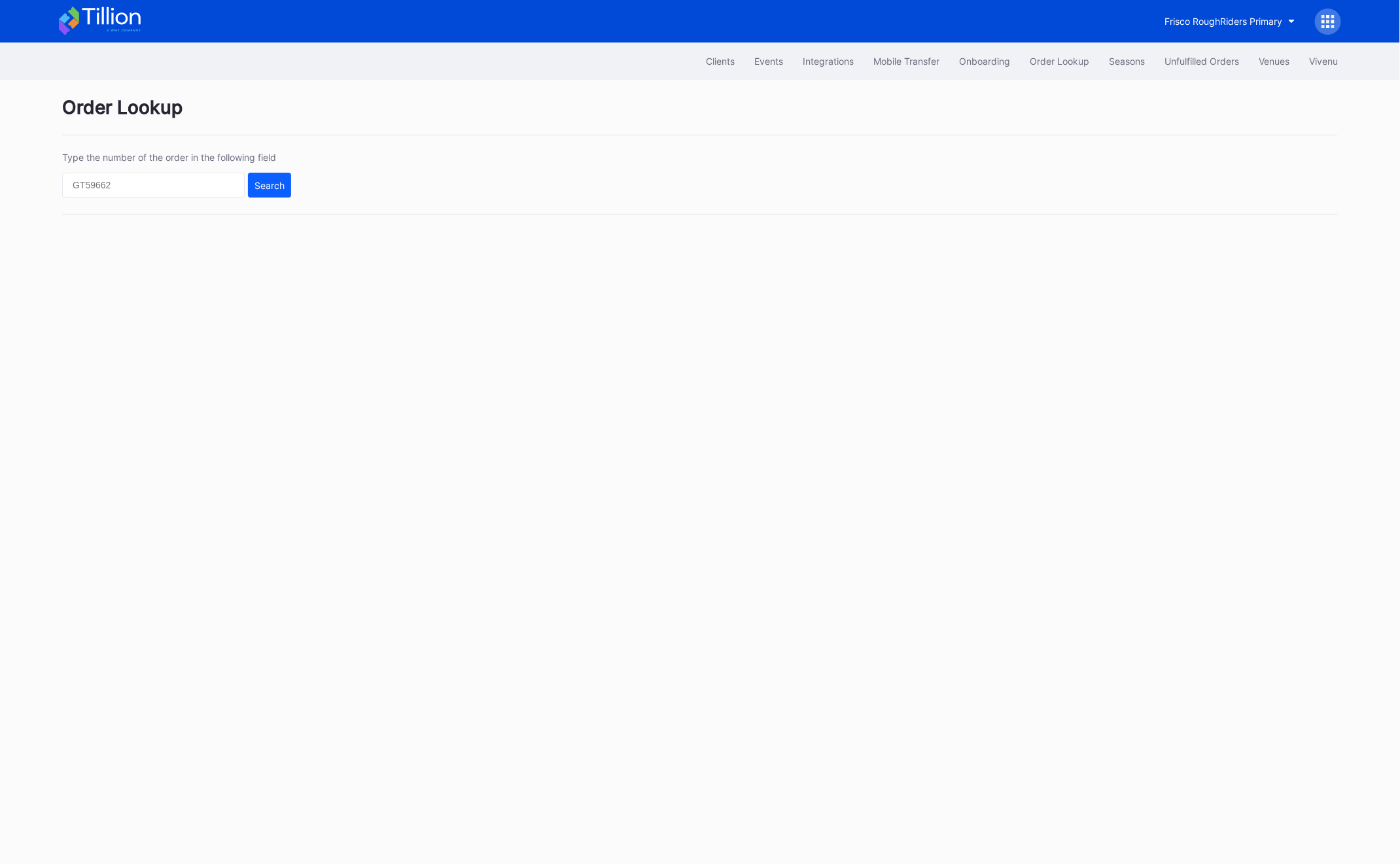
click at [100, 168] on div "Type the number of the order in the following field Search" at bounding box center [177, 175] width 229 height 45
click at [103, 181] on input "text" at bounding box center [153, 184] width 183 height 25
paste input "50718728"
type input "50718728"
click at [258, 178] on button "Search" at bounding box center [269, 184] width 43 height 25
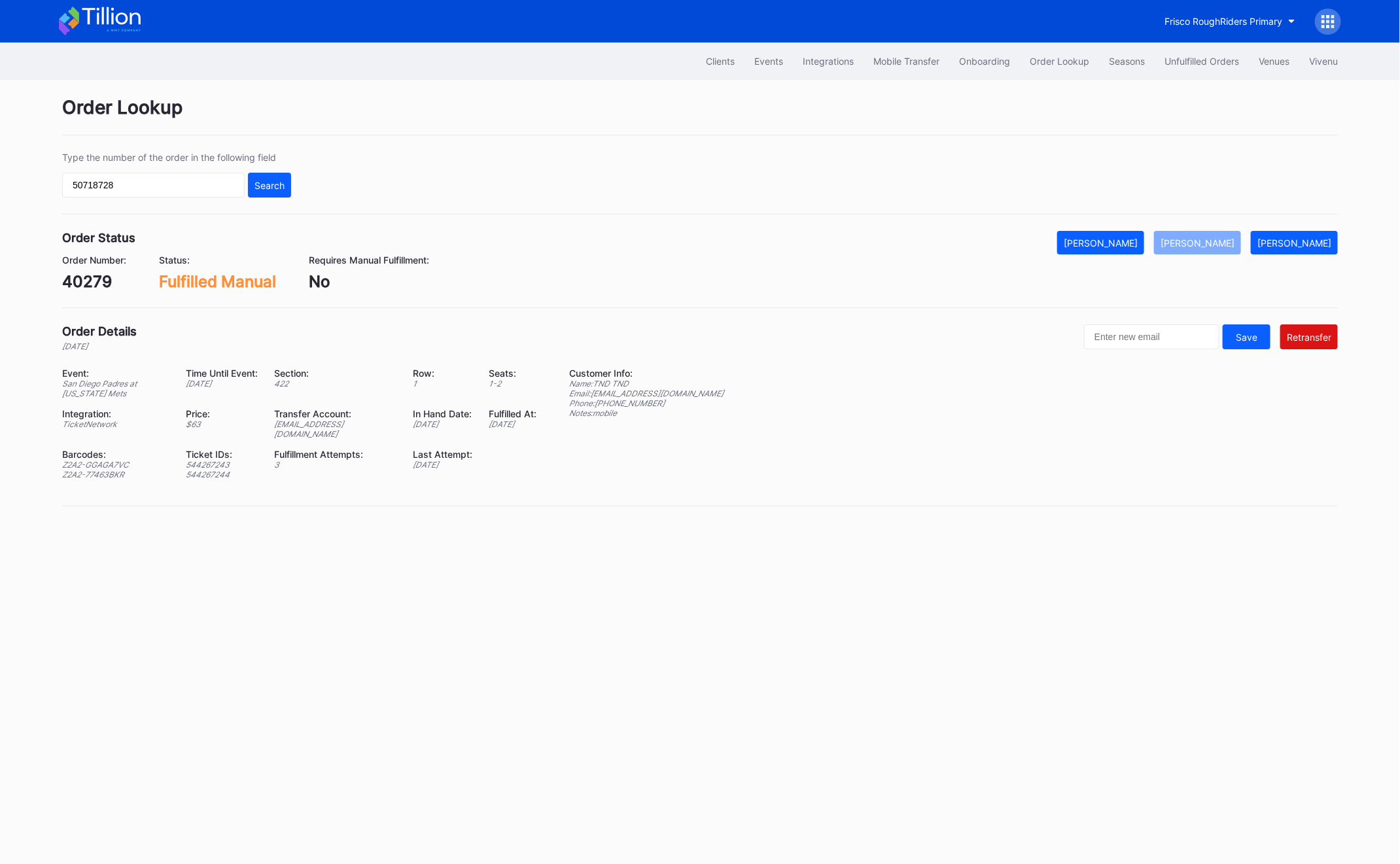
click at [308, 422] on div "ed-8158668@eventdynamic.com" at bounding box center [336, 429] width 122 height 20
copy div "ed-8158668@eventdynamic.com"
click at [1202, 71] on button "Unfulfilled Orders" at bounding box center [1201, 61] width 94 height 25
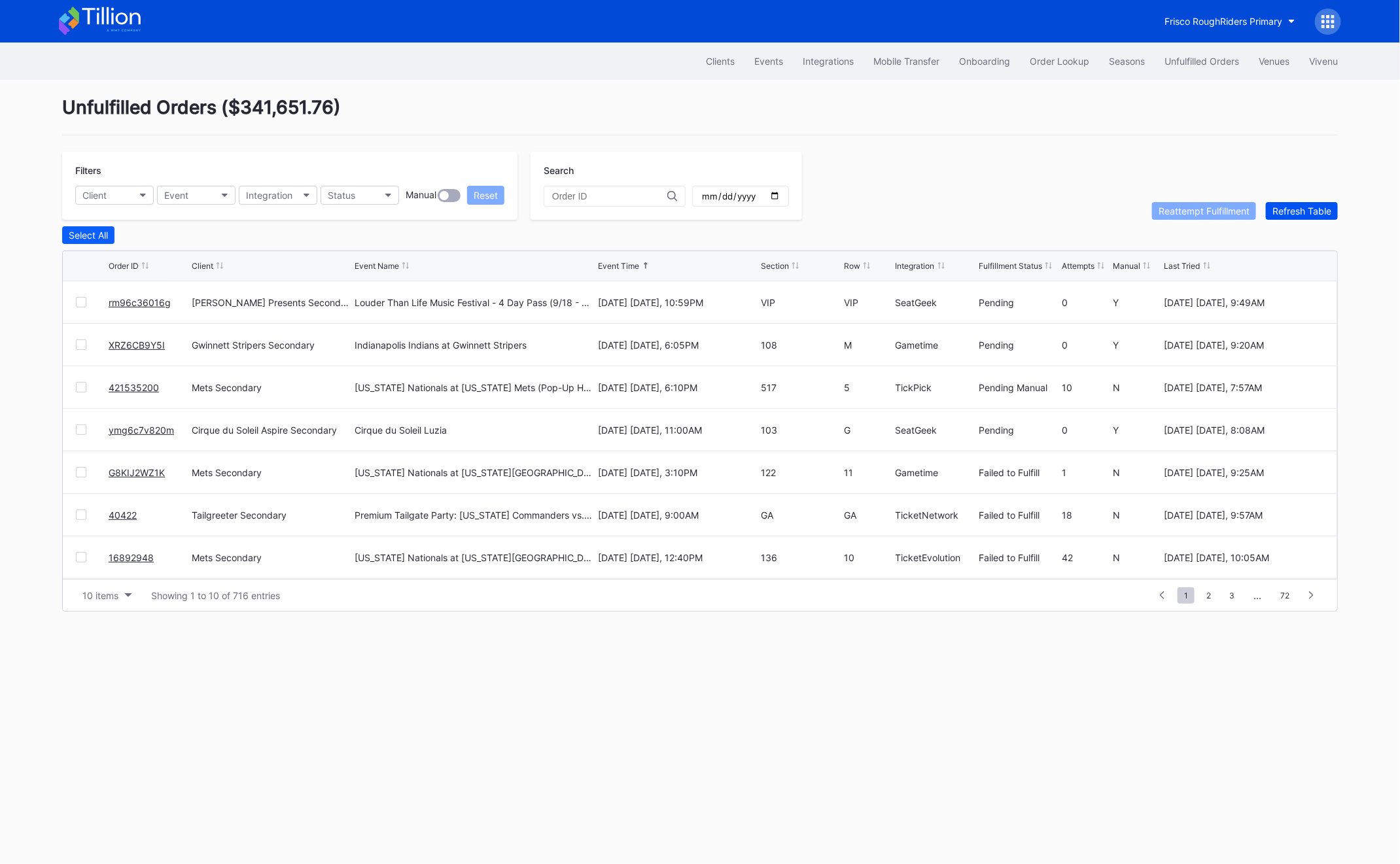
click at [1300, 207] on div "Refresh Table" at bounding box center [1302, 210] width 59 height 11
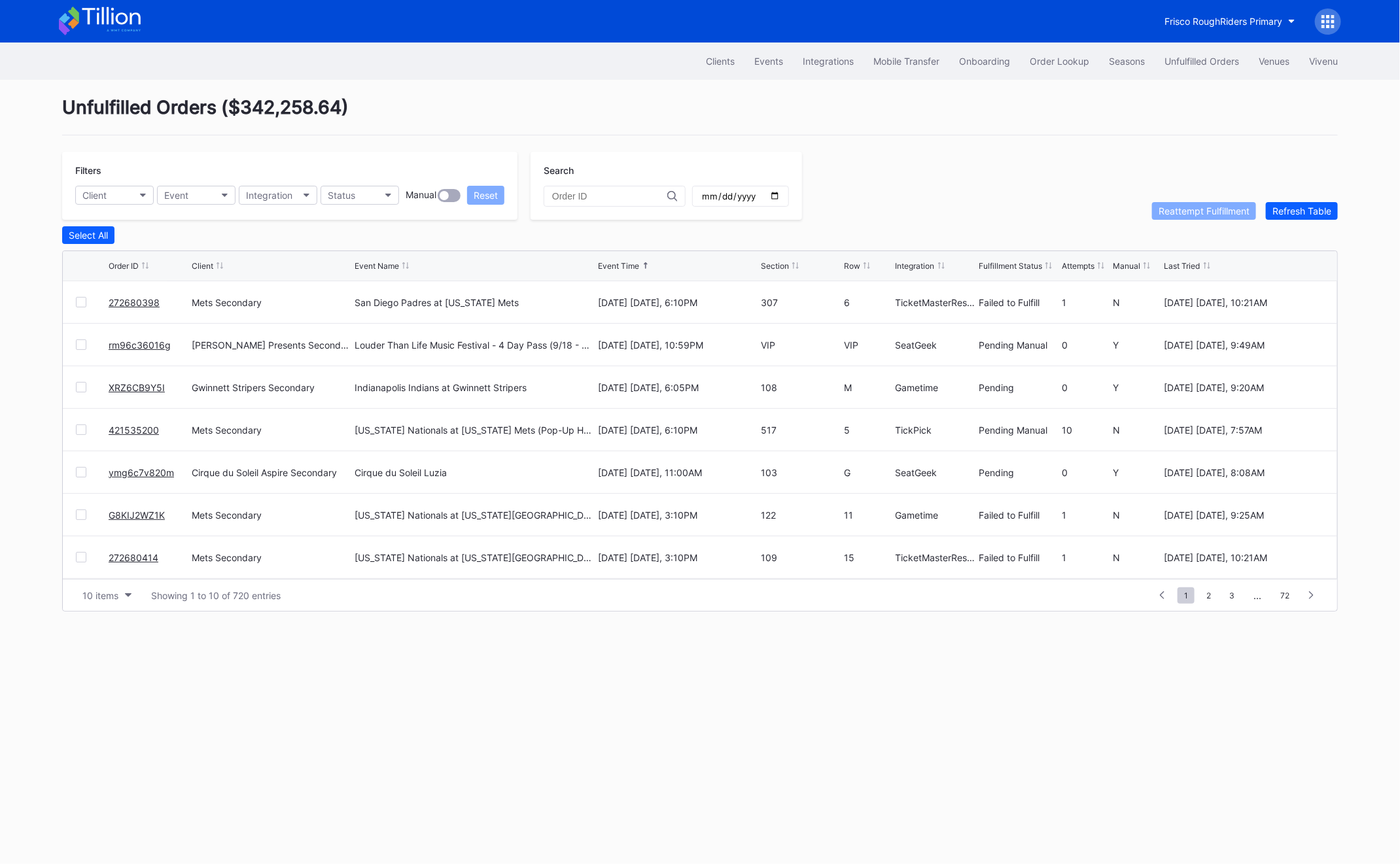
click at [75, 304] on div "272680398 Mets Secondary San Diego Padres at New York Mets September 17 Wednesd…" at bounding box center [700, 302] width 1275 height 42
click at [77, 304] on div at bounding box center [81, 302] width 11 height 11
click at [1188, 218] on button "Reattempt Fulfillment" at bounding box center [1204, 211] width 104 height 18
click at [126, 472] on link "ymg6c7v820m" at bounding box center [141, 472] width 65 height 11
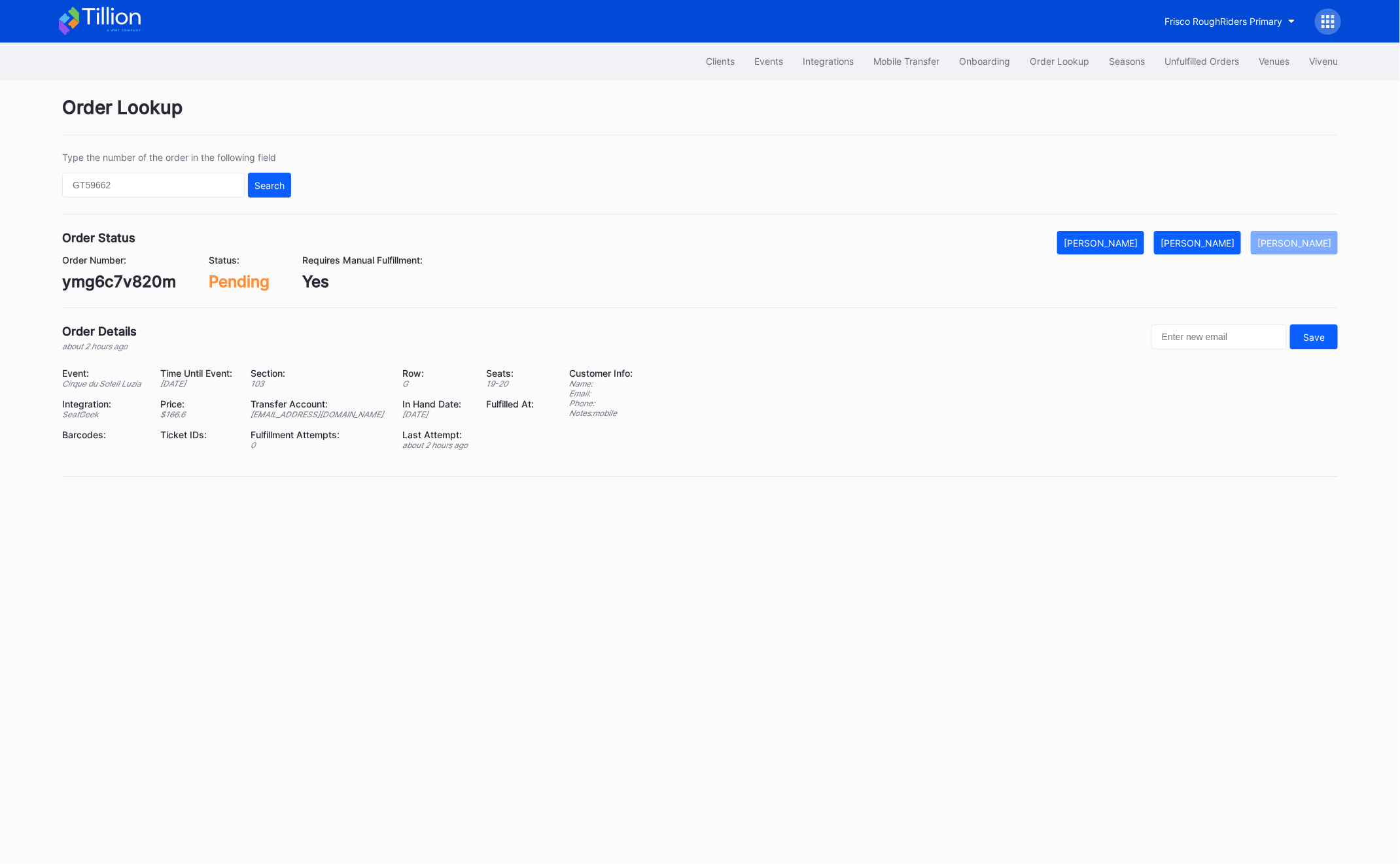
click at [104, 282] on div "ymg6c7v820m" at bounding box center [118, 281] width 113 height 19
copy div "ymg6c7v820m"
click at [322, 412] on div "aspire@eventdynamic.com" at bounding box center [318, 414] width 135 height 10
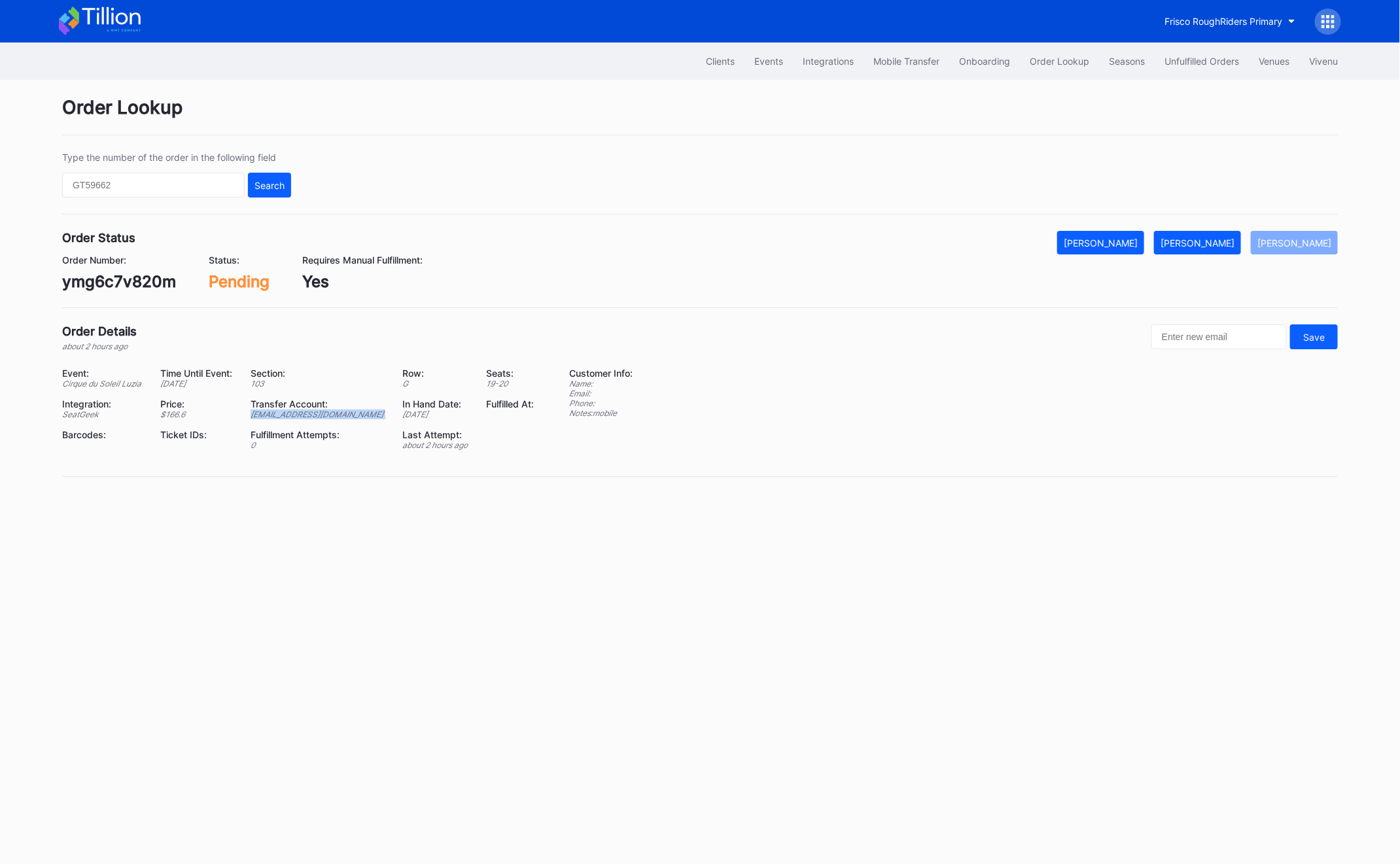
click at [322, 412] on div "aspire@eventdynamic.com" at bounding box center [318, 414] width 135 height 10
copy div "aspire@eventdynamic.com"
click at [1221, 251] on button "Mark Fulfilled" at bounding box center [1198, 243] width 87 height 24
click at [1178, 56] on div "Unfulfilled Orders" at bounding box center [1202, 60] width 75 height 11
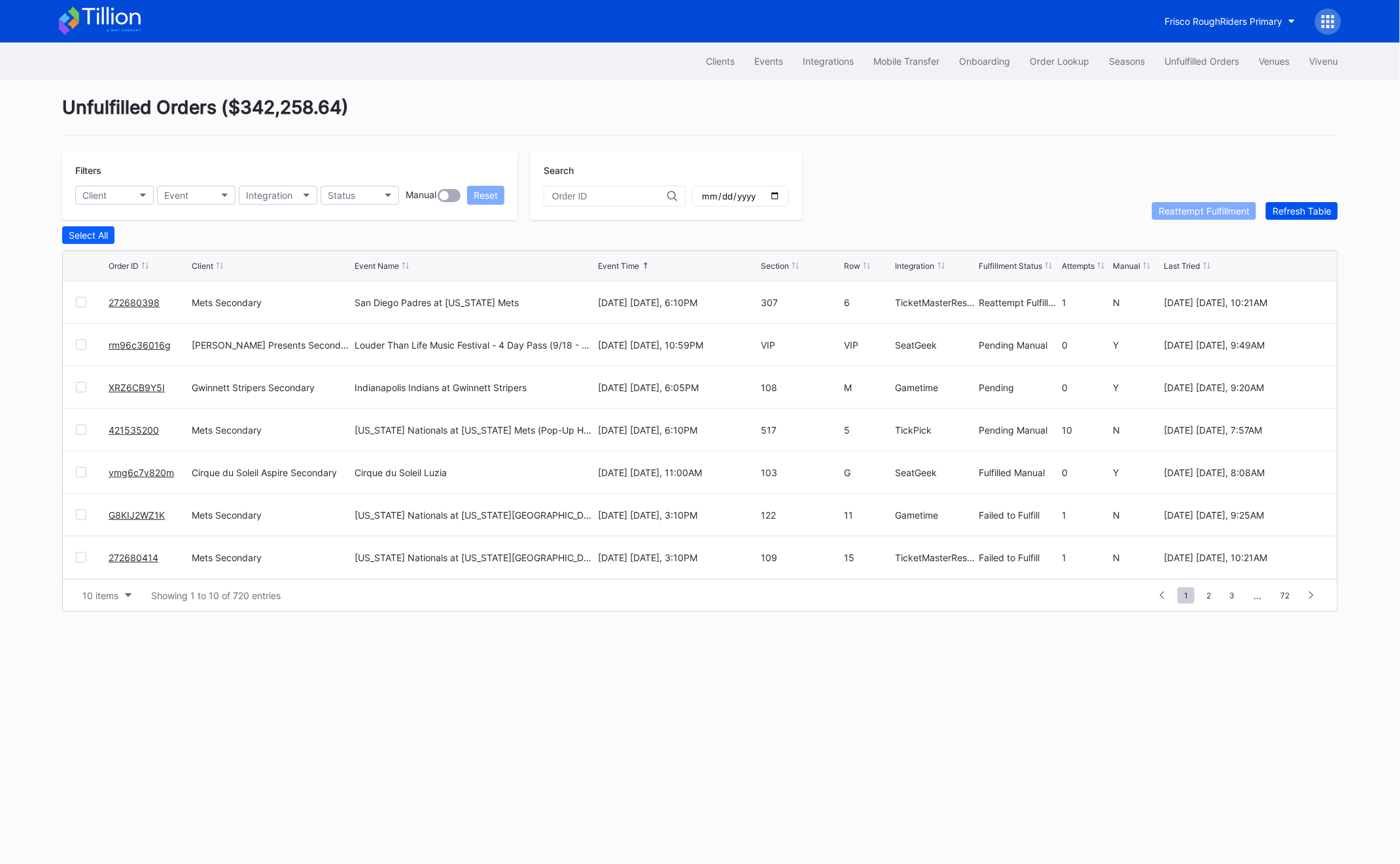
click at [1322, 210] on div "Refresh Table" at bounding box center [1302, 210] width 59 height 11
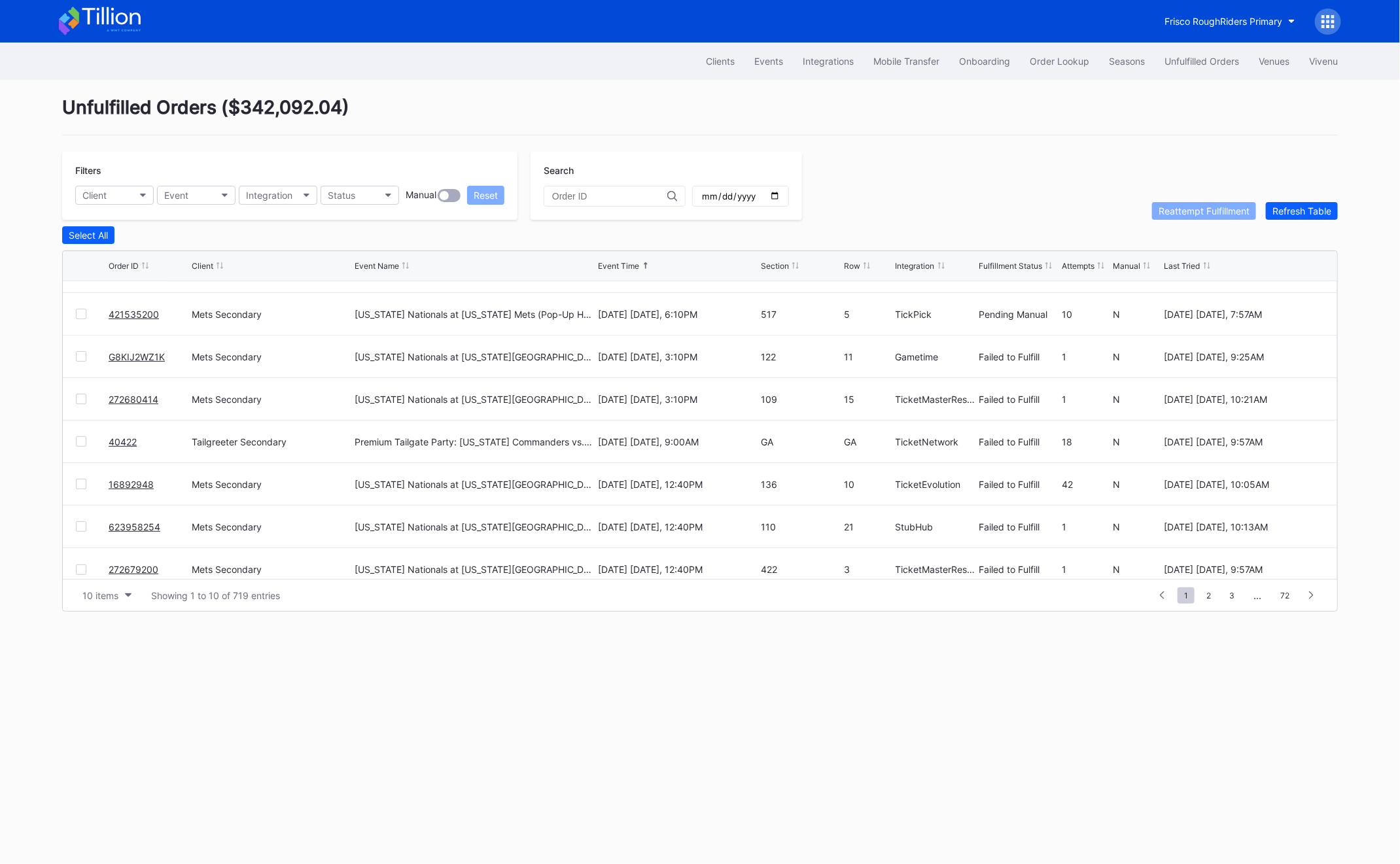
scroll to position [117, 0]
click at [123, 438] on link "40422" at bounding box center [122, 439] width 29 height 11
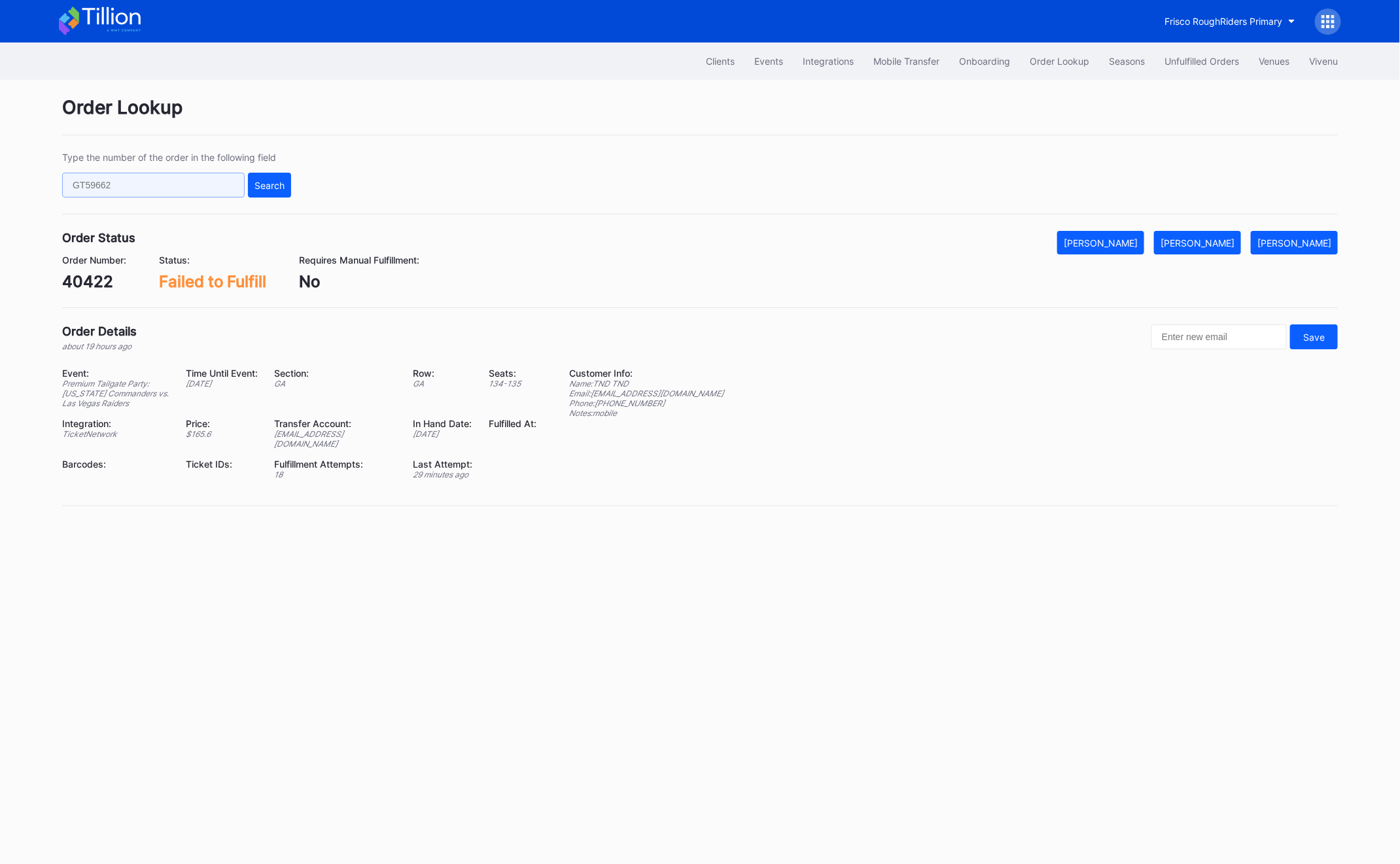
click at [155, 185] on input "text" at bounding box center [153, 184] width 183 height 25
paste input "50774152"
type input "50774152"
click at [312, 187] on div "Type the number of the order in the following field 50774152 Search" at bounding box center [700, 183] width 1276 height 63
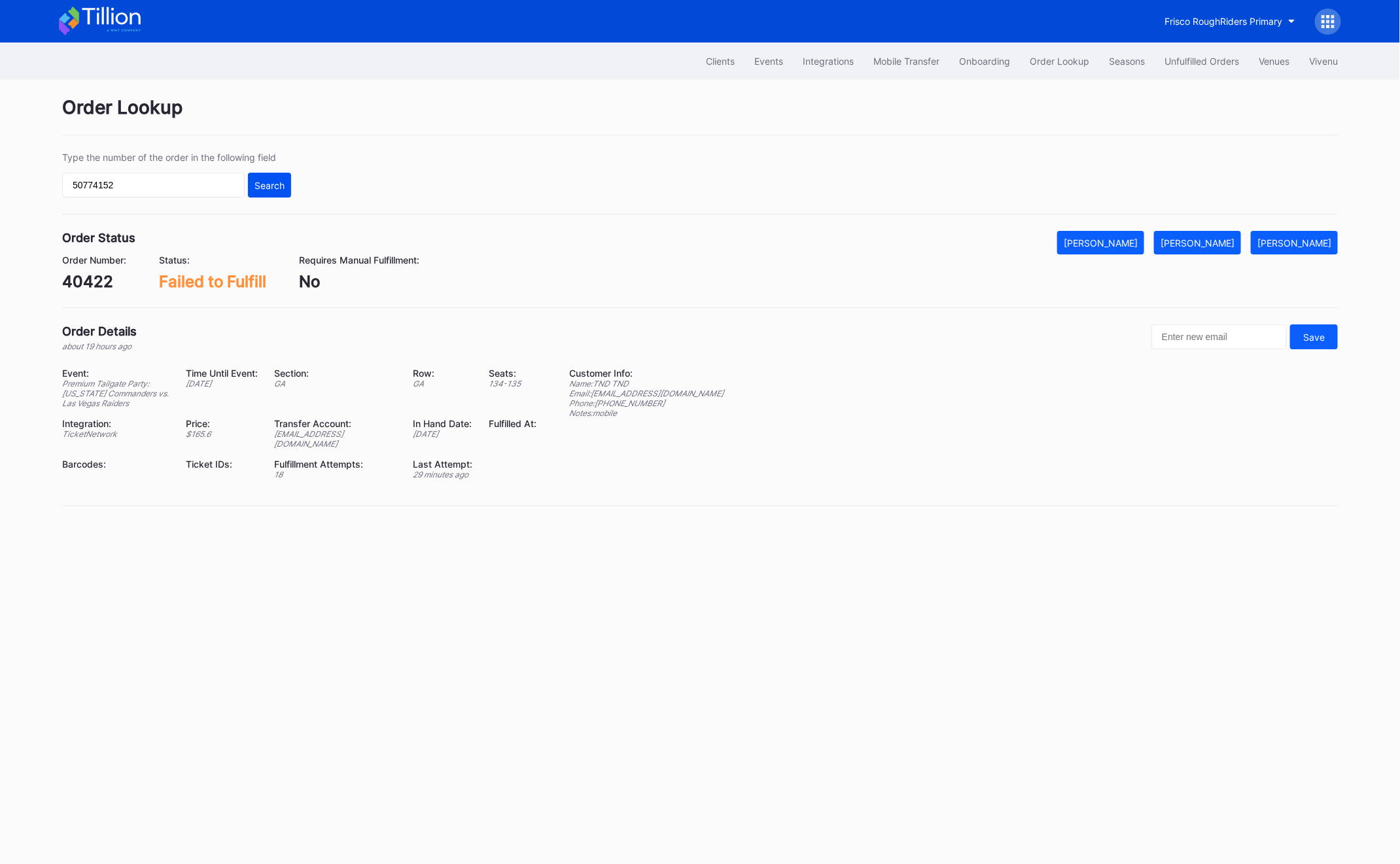
click at [286, 187] on button "Search" at bounding box center [269, 184] width 43 height 25
click at [143, 187] on input "50774152" at bounding box center [153, 184] width 183 height 25
click at [1230, 252] on button "Mark Fulfilled" at bounding box center [1198, 243] width 87 height 24
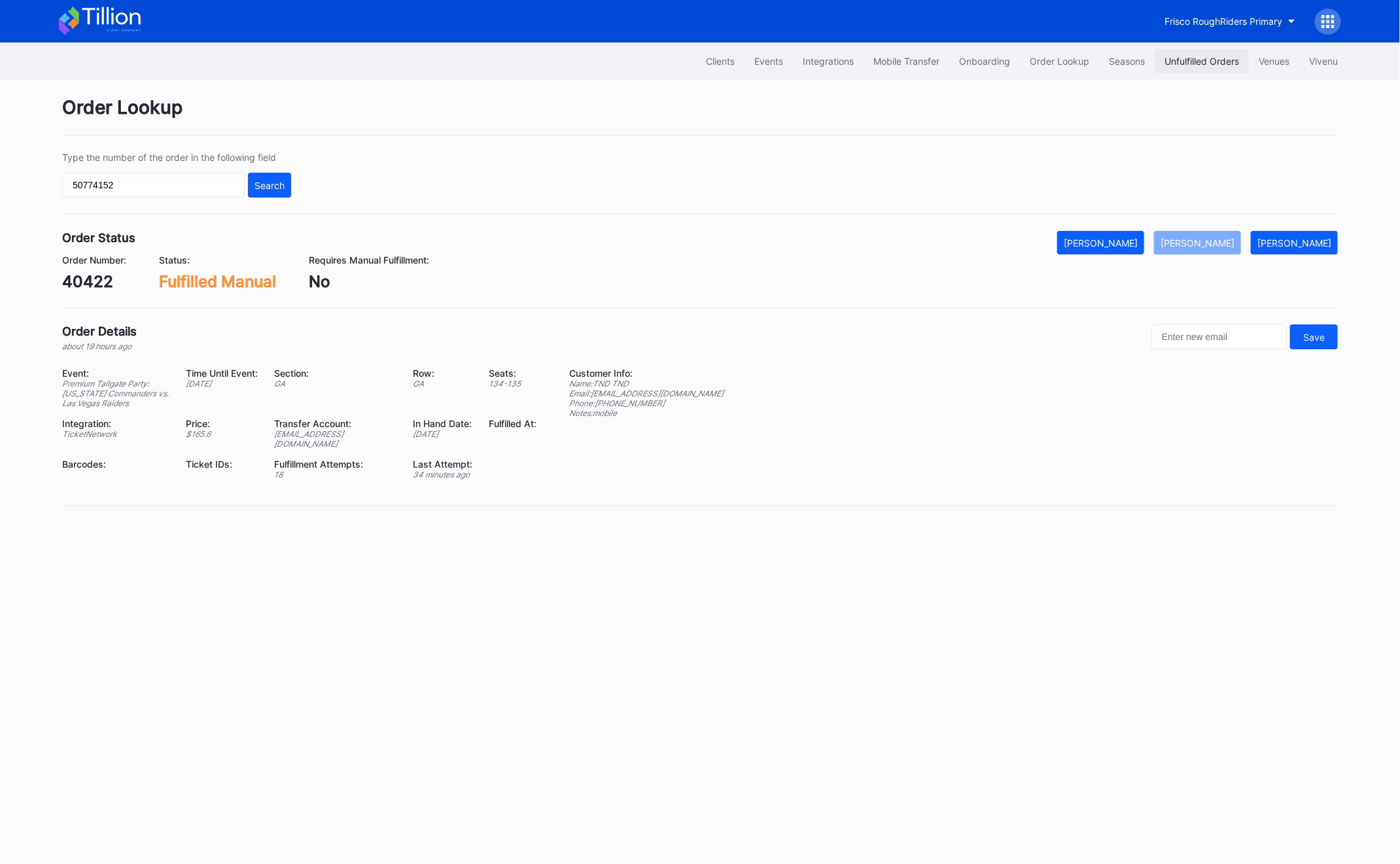
click at [1194, 50] on button "Unfulfilled Orders" at bounding box center [1201, 61] width 94 height 25
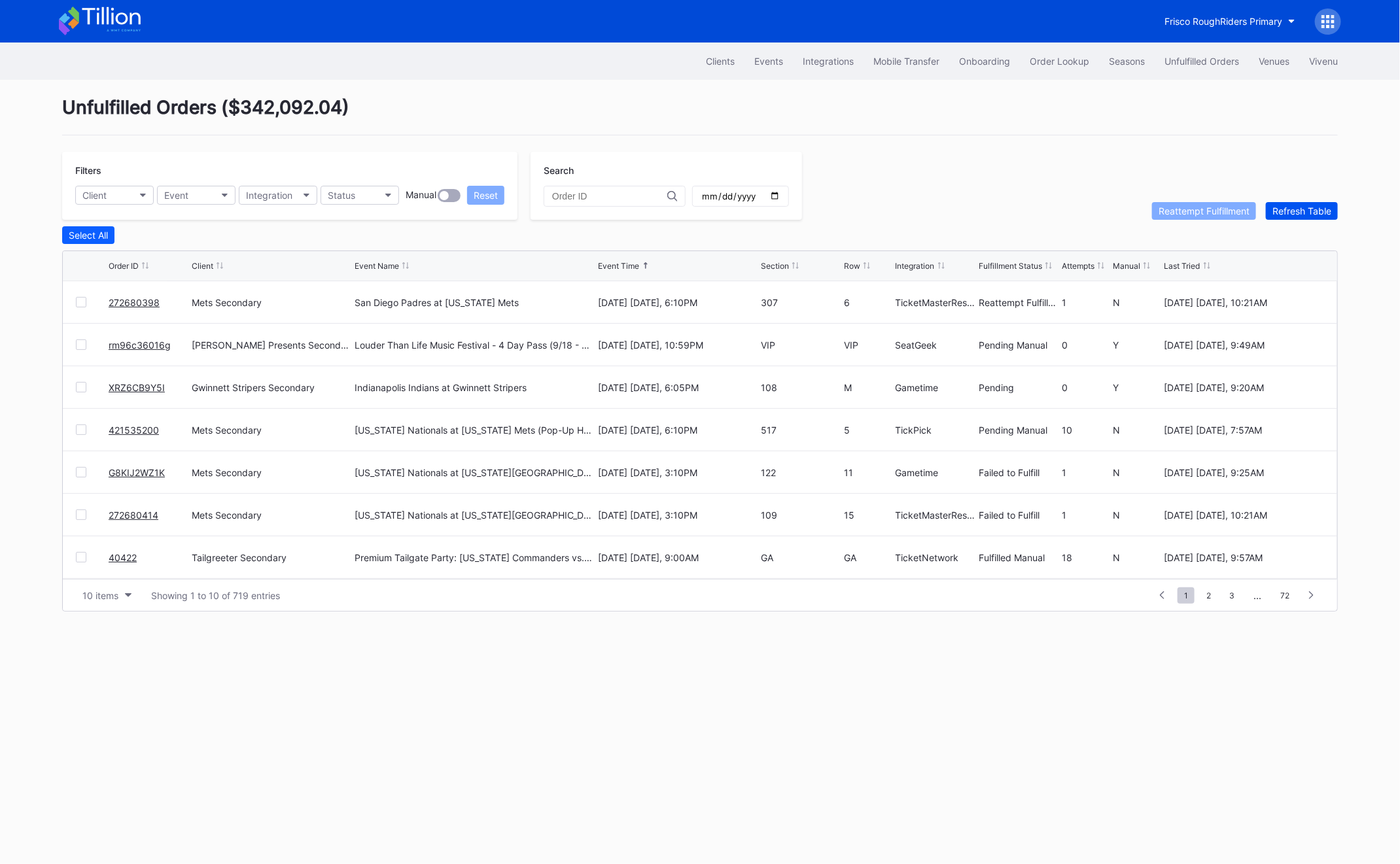
click at [1290, 211] on div "Refresh Table" at bounding box center [1302, 210] width 59 height 11
click at [83, 378] on div "272680885 Mets Secondary San Diego Padres at New York Mets September 17 Wednesd…" at bounding box center [700, 387] width 1275 height 42
click at [75, 379] on div "272680885 Mets Secondary San Diego Padres at New York Mets September 17 Wednesd…" at bounding box center [700, 387] width 1275 height 42
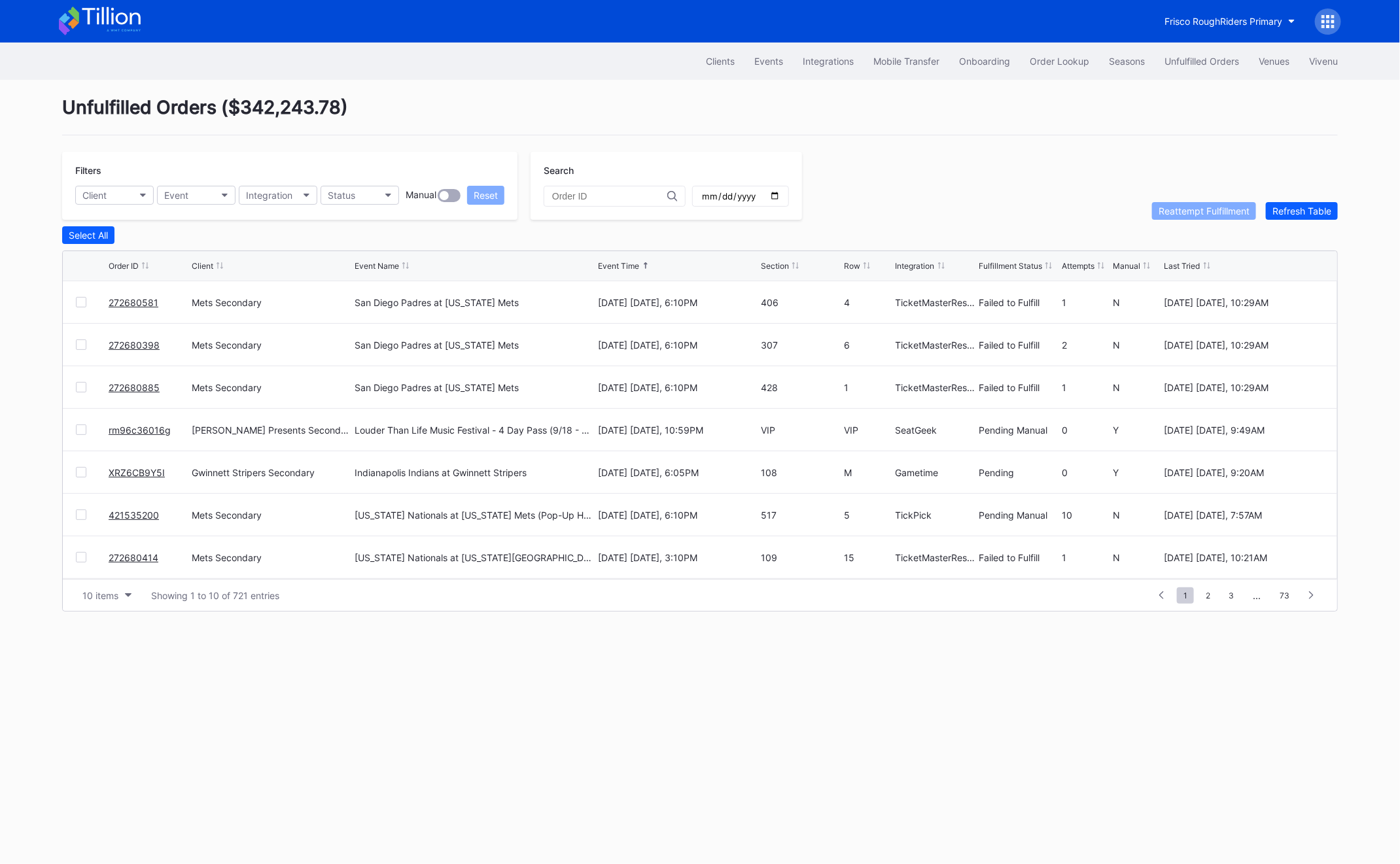
click at [83, 384] on div at bounding box center [81, 387] width 11 height 11
click at [83, 346] on div at bounding box center [81, 344] width 11 height 11
click at [81, 306] on div at bounding box center [81, 302] width 11 height 11
click at [1193, 207] on div "Reattempt Fulfillment" at bounding box center [1204, 210] width 91 height 11
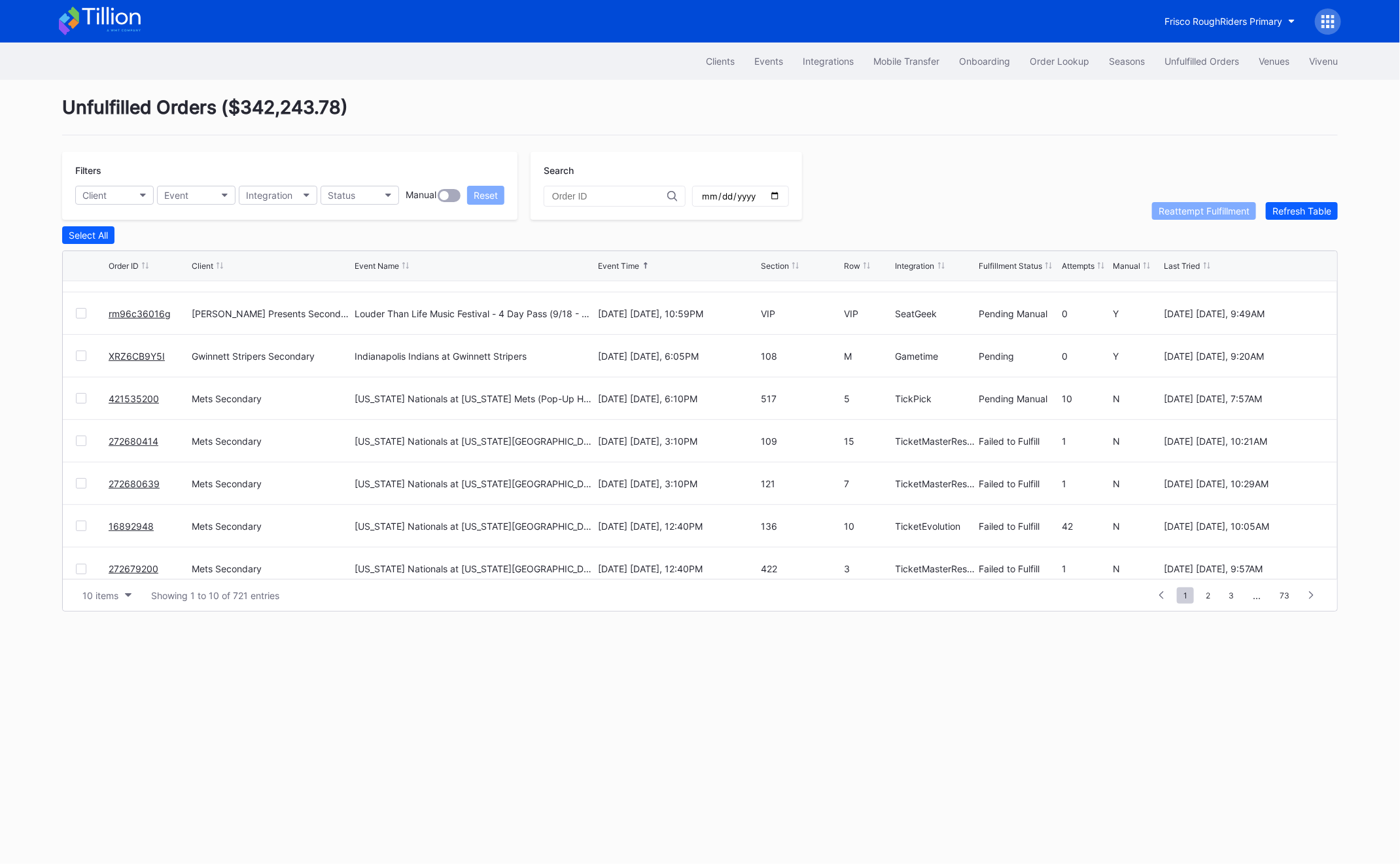
scroll to position [127, 0]
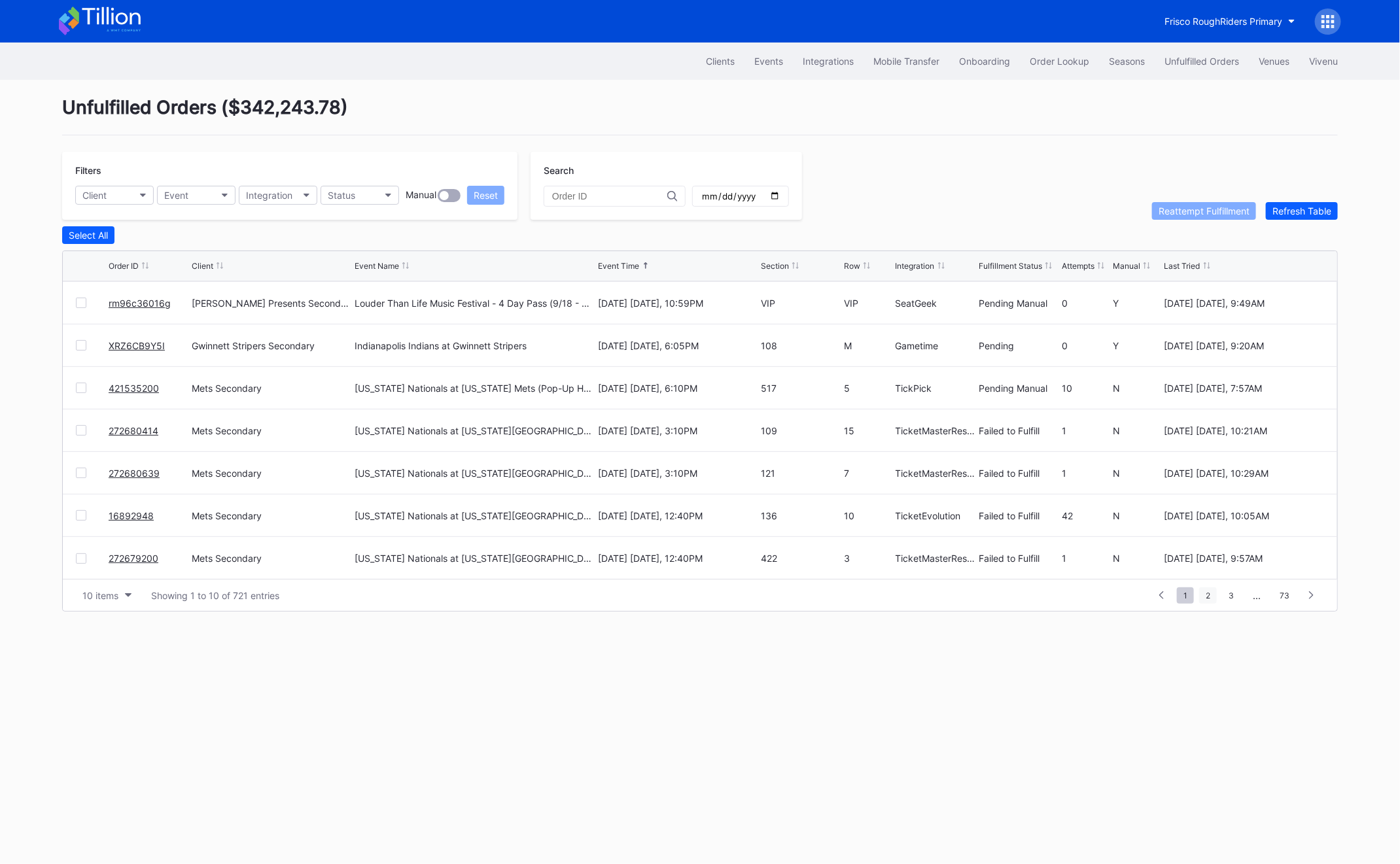
click at [1214, 599] on span "2" at bounding box center [1209, 596] width 18 height 17
click at [1208, 597] on span "3" at bounding box center [1208, 596] width 19 height 17
click at [117, 552] on link "75554002" at bounding box center [131, 557] width 45 height 11
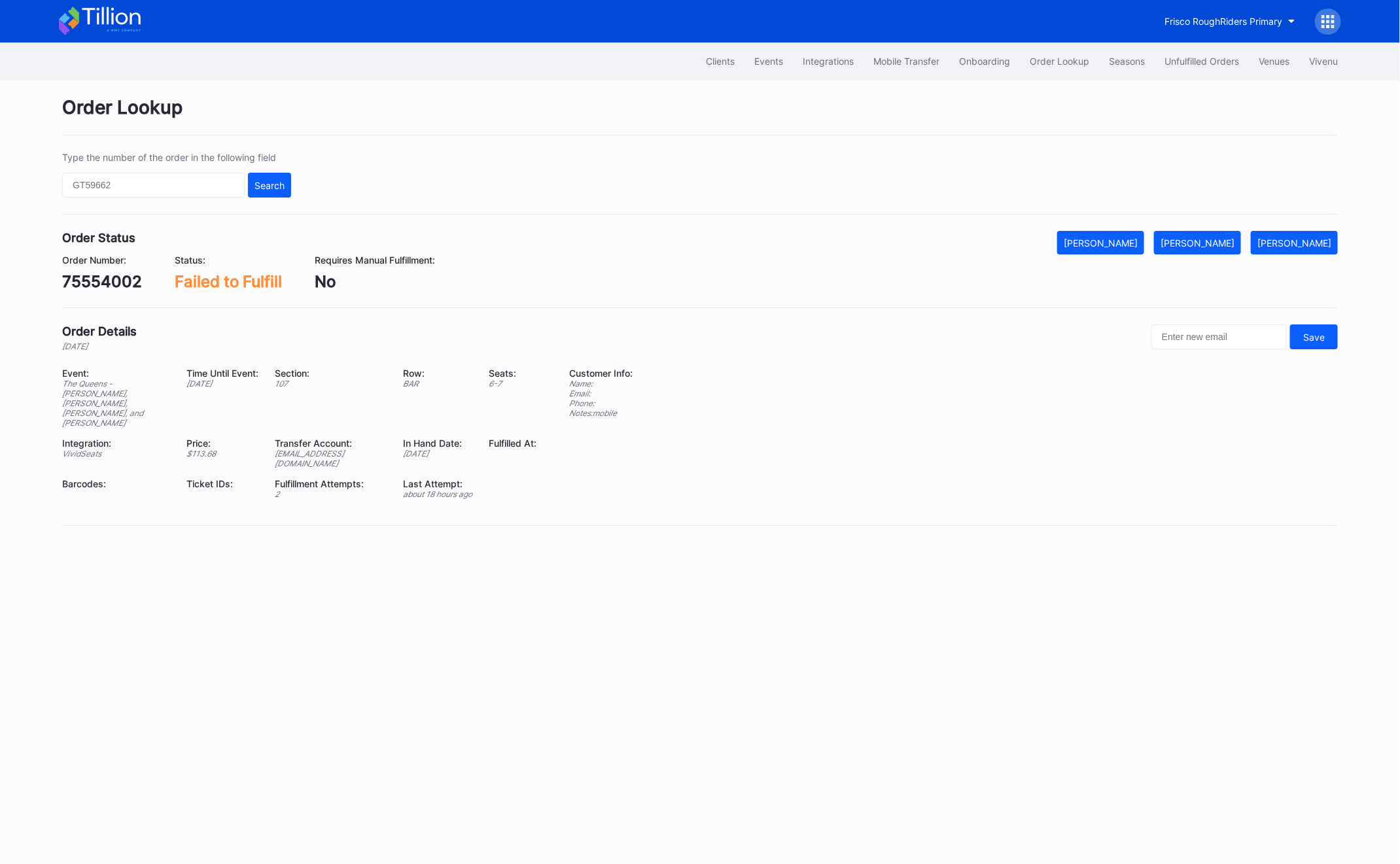
click at [102, 280] on div "75554002" at bounding box center [102, 281] width 80 height 19
copy div "75554002"
click at [1234, 241] on div "Mark Fulfilled" at bounding box center [1197, 243] width 74 height 11
click at [1182, 65] on div "Unfulfilled Orders" at bounding box center [1202, 60] width 75 height 11
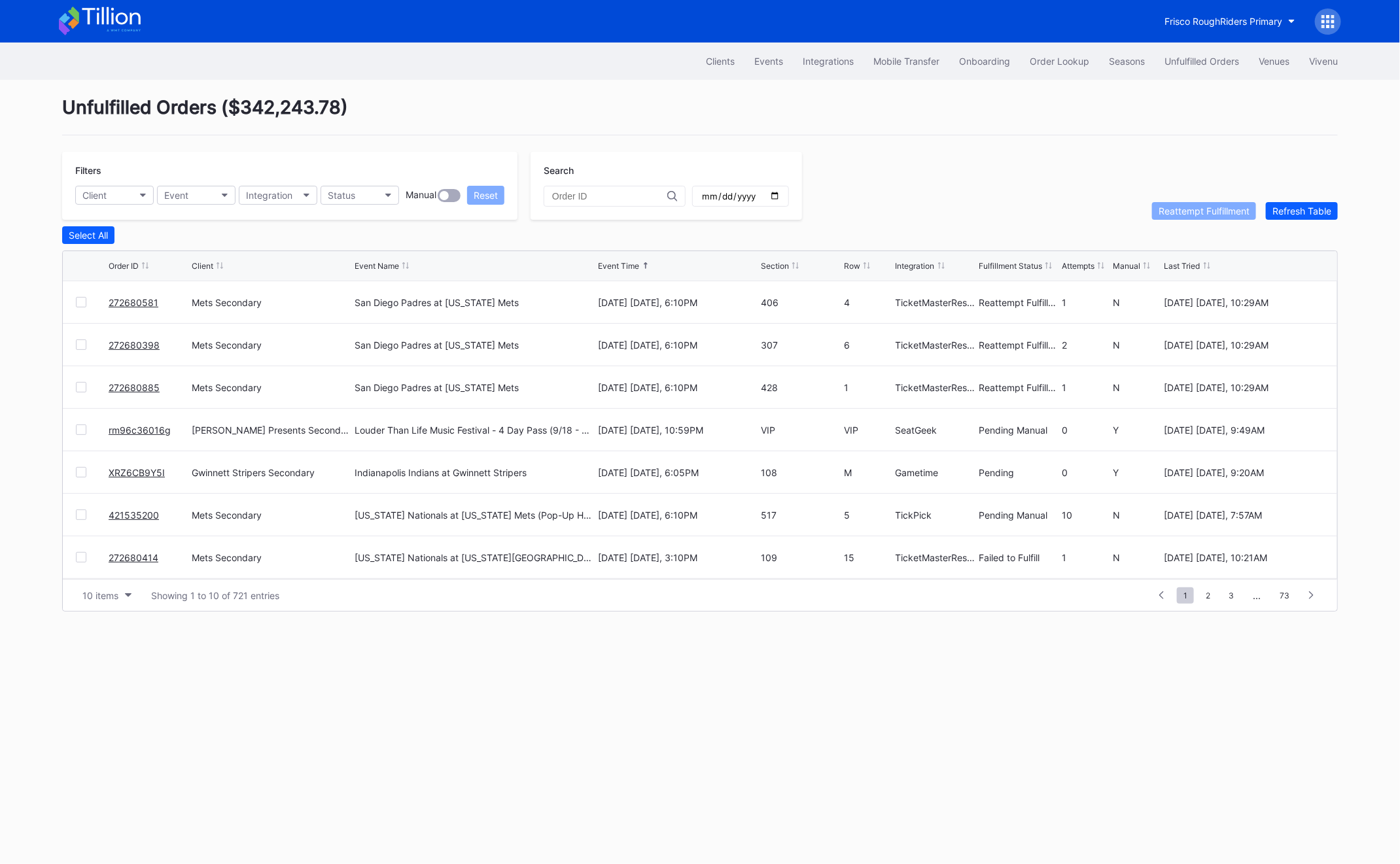
scroll to position [127, 0]
click at [1203, 597] on span "2" at bounding box center [1209, 596] width 18 height 17
click at [133, 428] on link "622564248" at bounding box center [134, 430] width 51 height 11
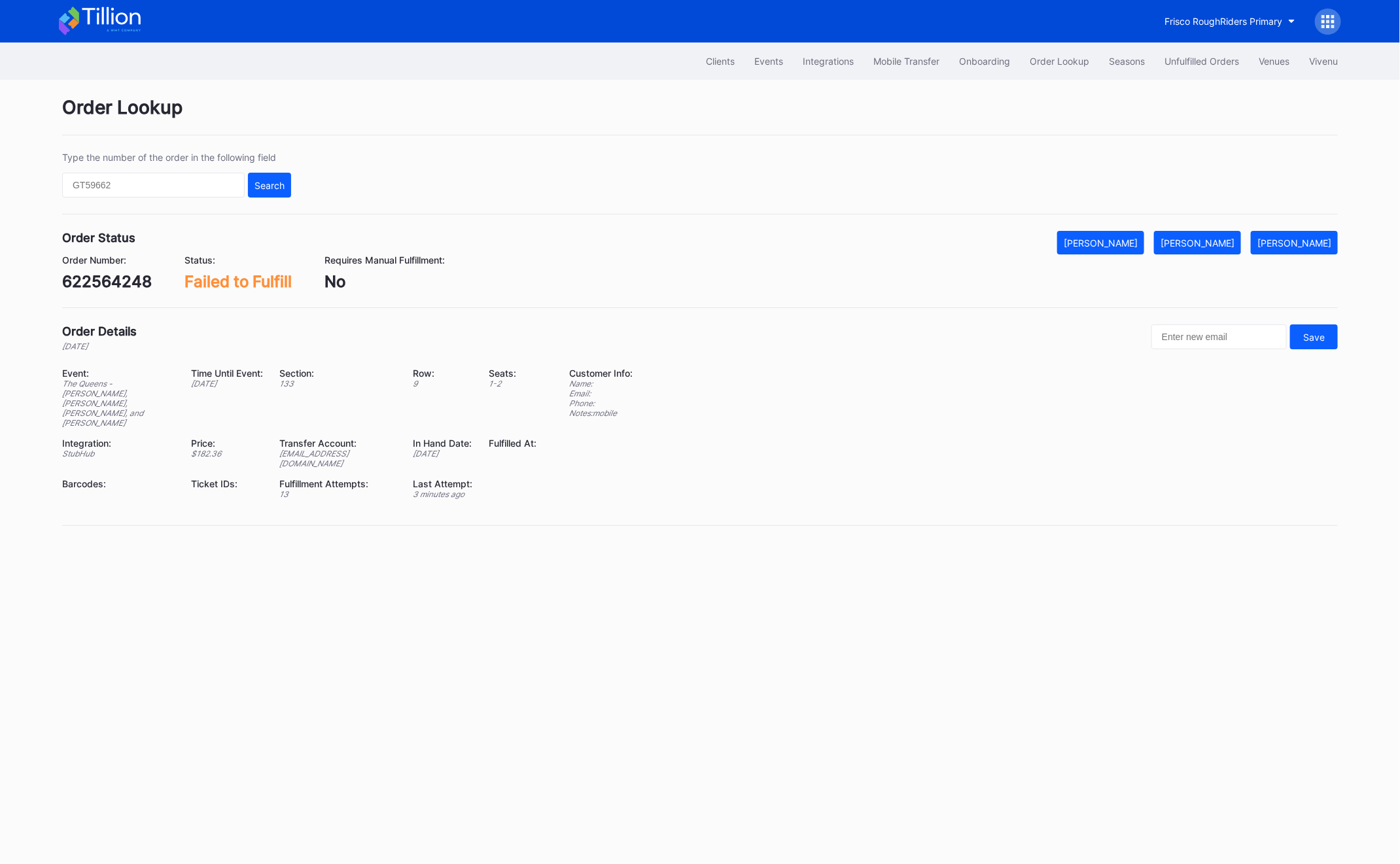
click at [104, 274] on div "622564248" at bounding box center [107, 281] width 90 height 19
click at [1203, 244] on div "Mark Fulfilled" at bounding box center [1197, 243] width 74 height 11
click at [1185, 62] on div "Unfulfilled Orders" at bounding box center [1202, 60] width 75 height 11
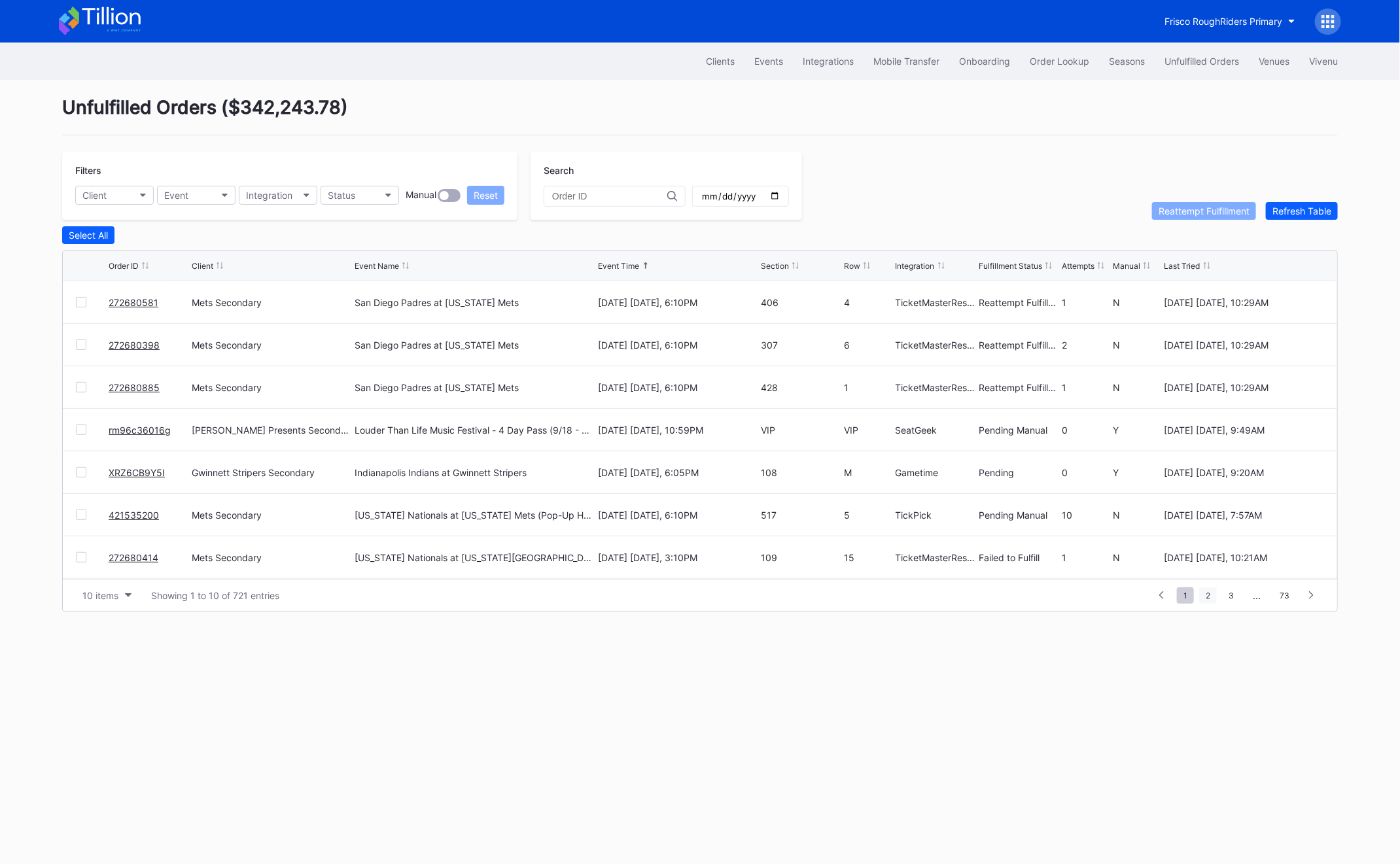
click at [1211, 589] on span "2" at bounding box center [1209, 596] width 18 height 17
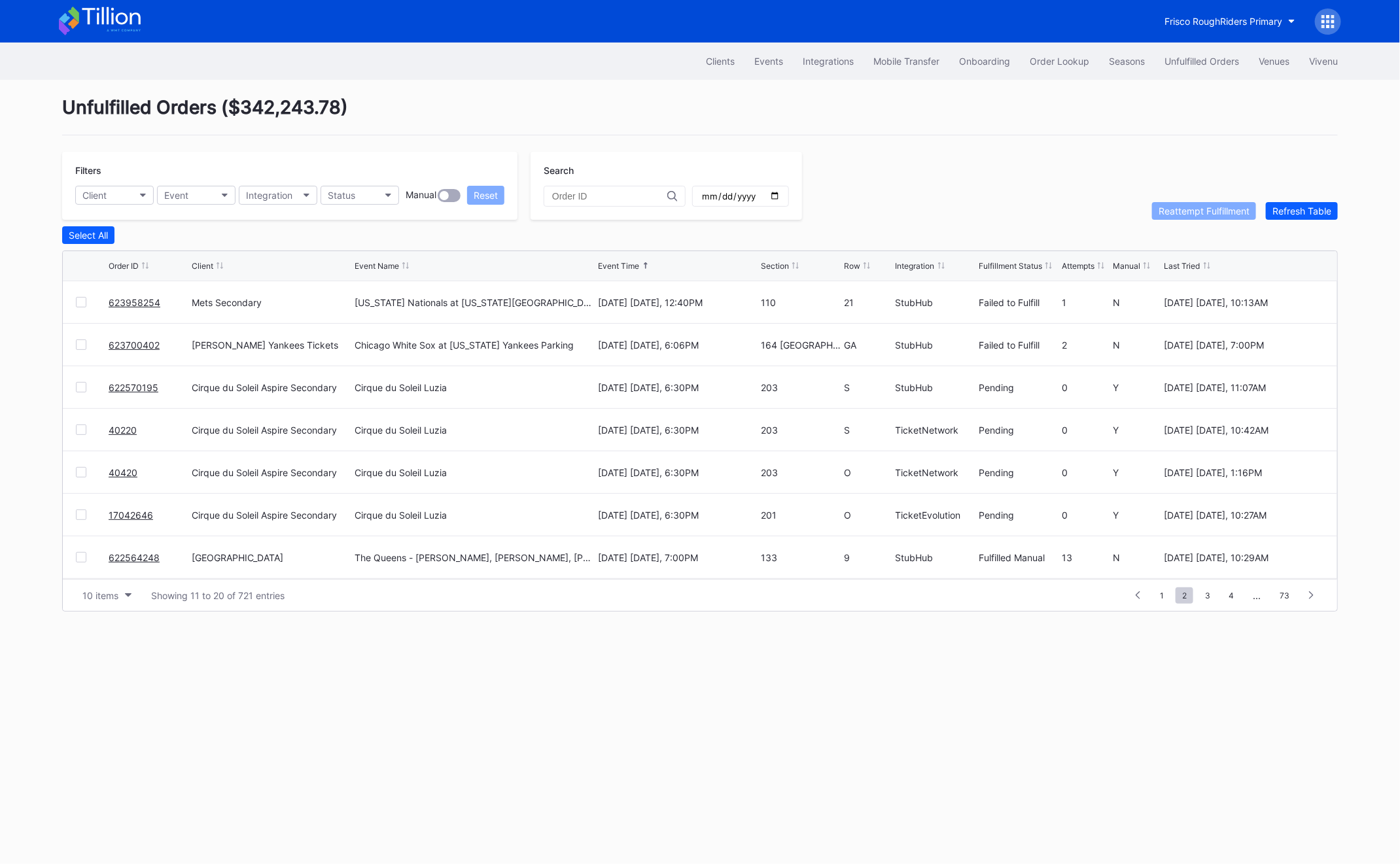
click at [127, 554] on link "622564248" at bounding box center [134, 557] width 51 height 11
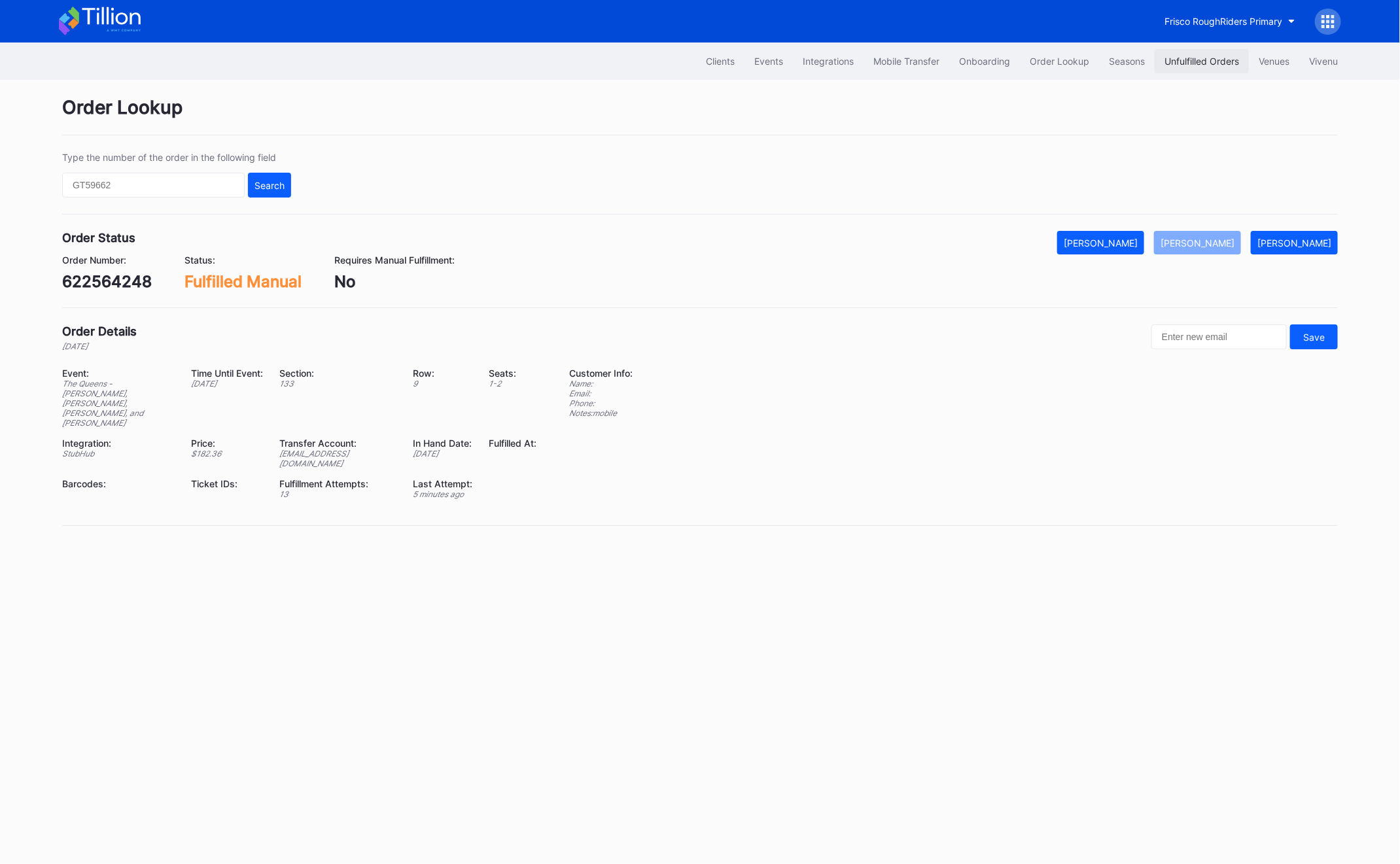
click at [1184, 67] on button "Unfulfilled Orders" at bounding box center [1201, 61] width 94 height 25
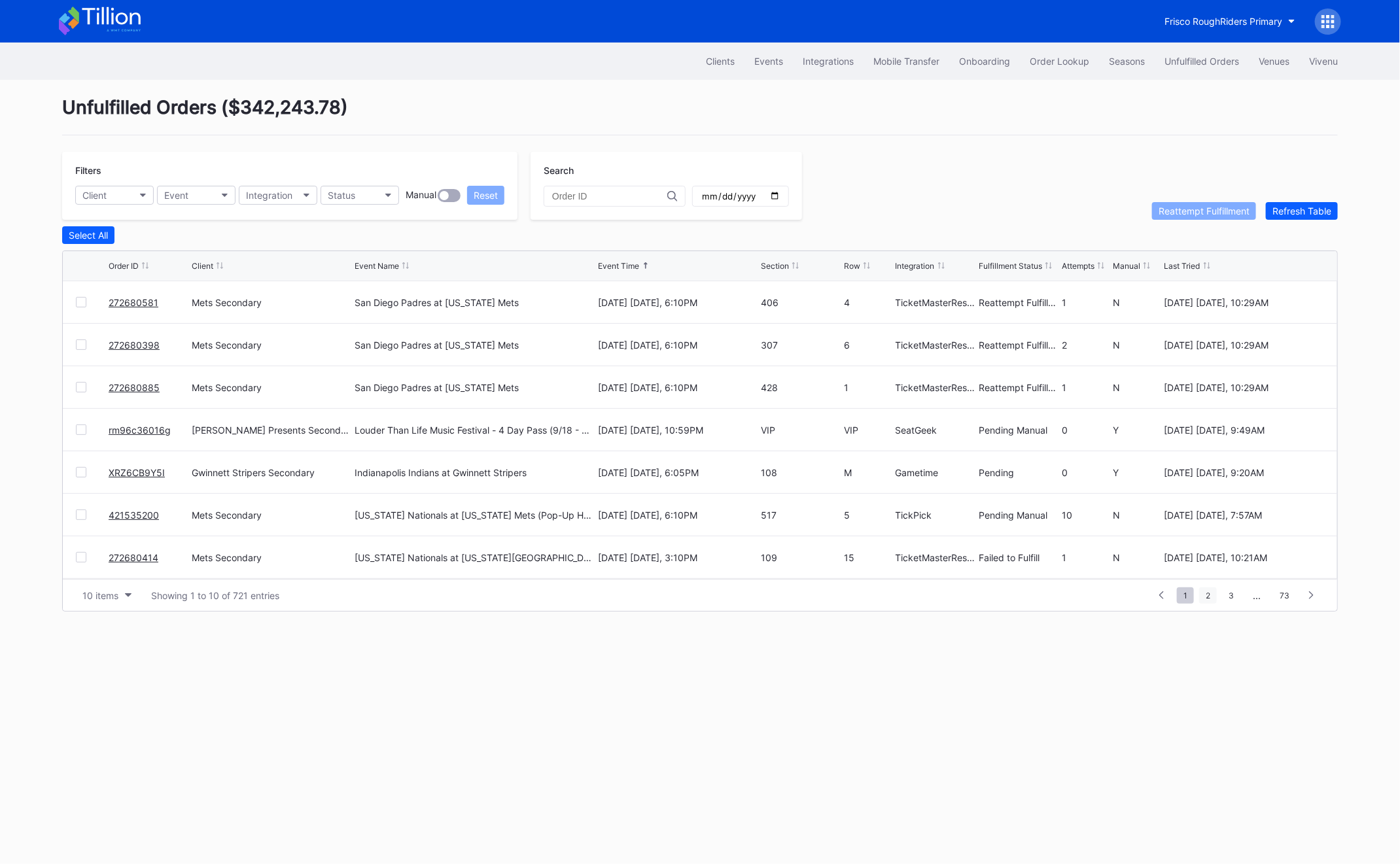
click at [1216, 593] on span "2" at bounding box center [1209, 596] width 18 height 17
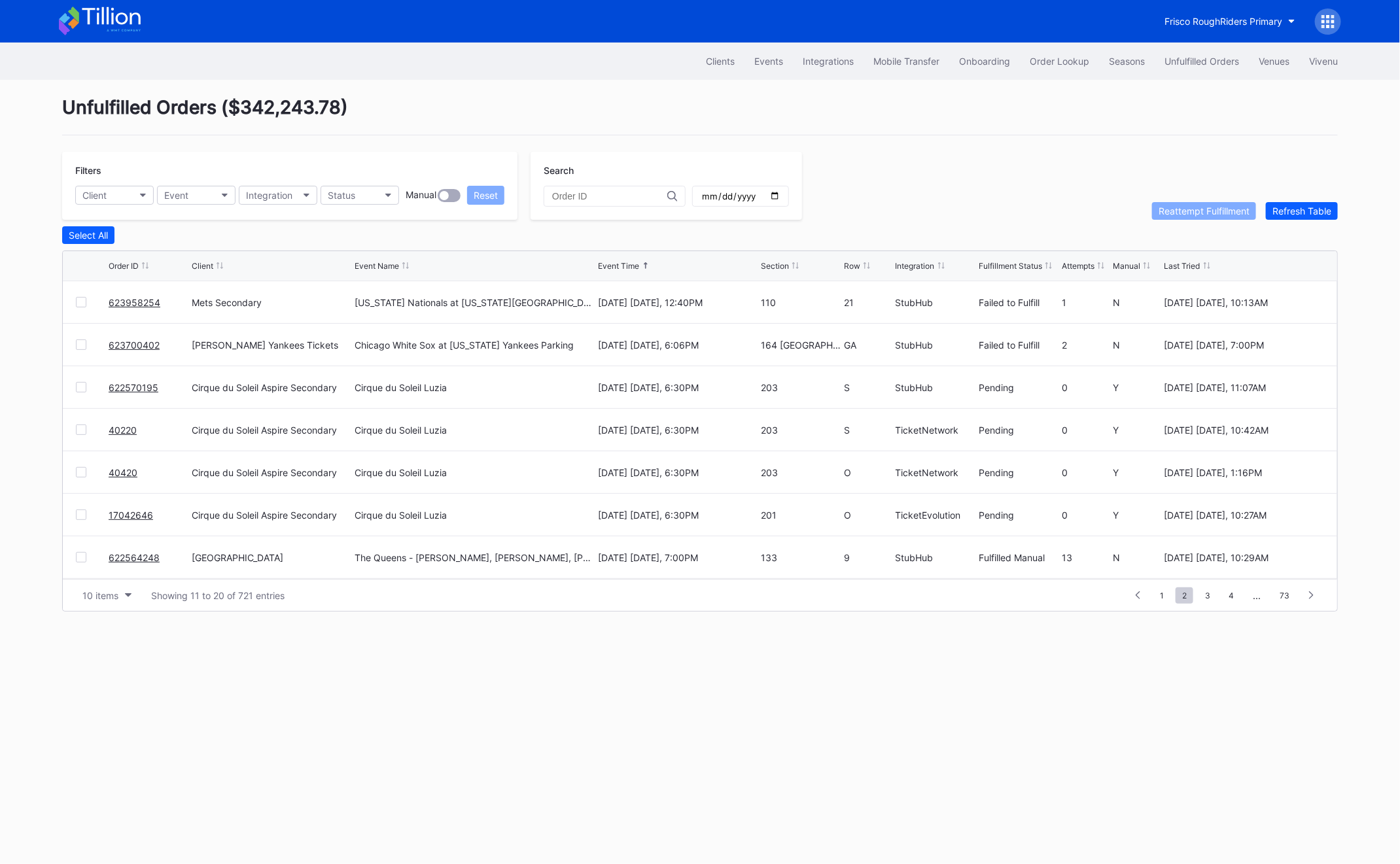
scroll to position [127, 0]
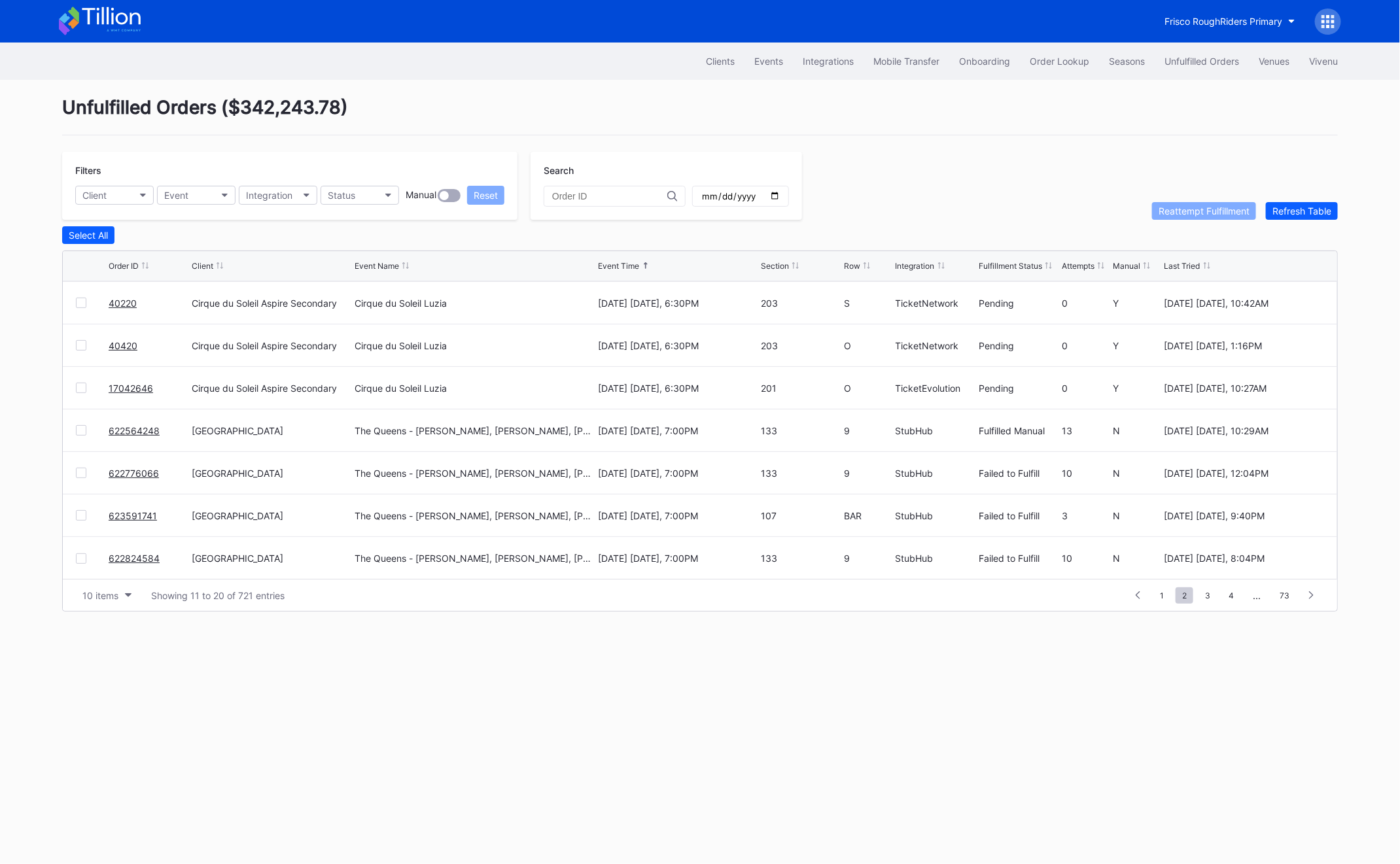
click at [149, 470] on link "622776066" at bounding box center [133, 472] width 50 height 11
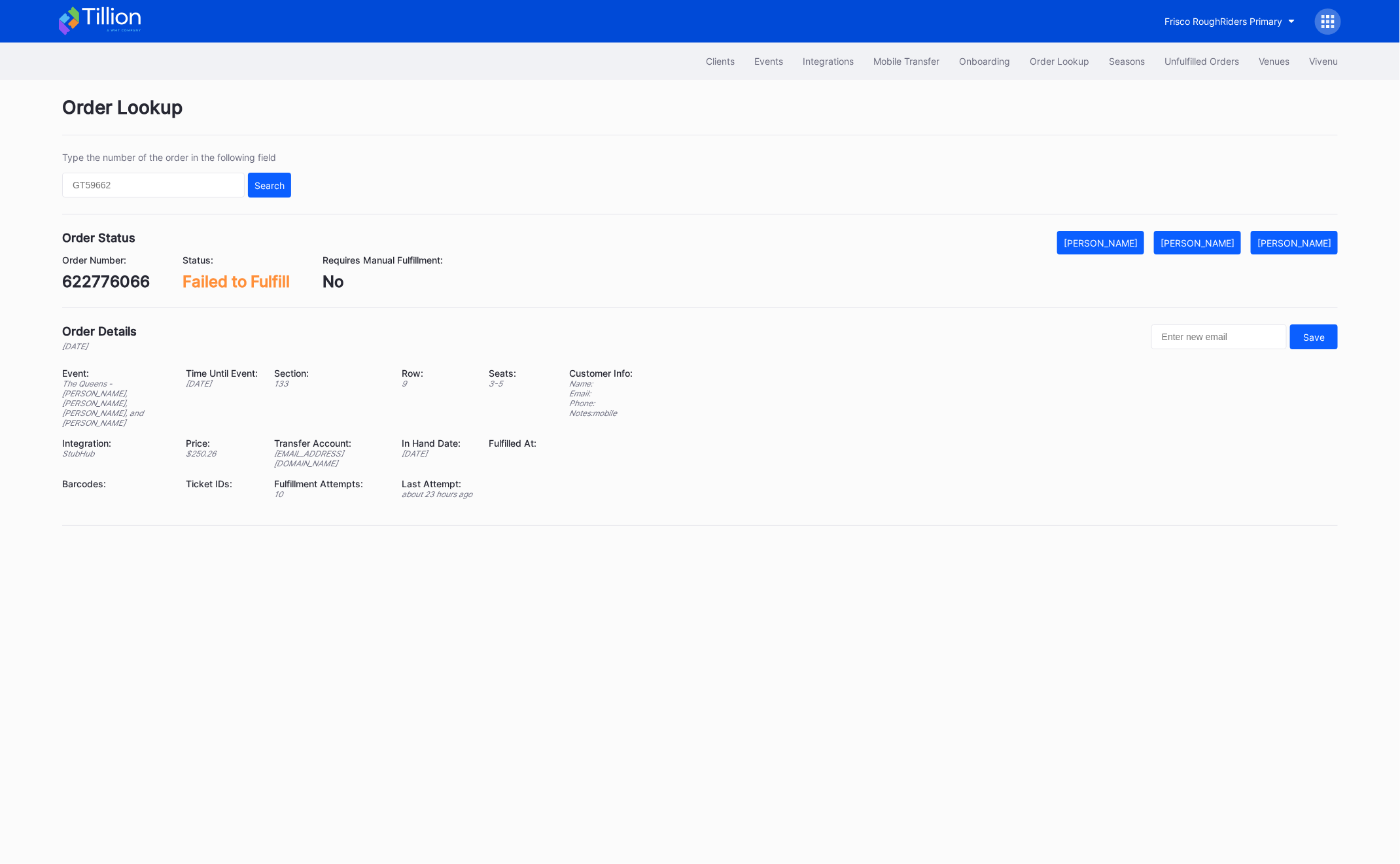
click at [108, 286] on div "622776066" at bounding box center [106, 281] width 88 height 19
click at [1206, 246] on div "Mark Fulfilled" at bounding box center [1197, 243] width 74 height 11
click at [1180, 53] on button "Unfulfilled Orders" at bounding box center [1201, 61] width 94 height 25
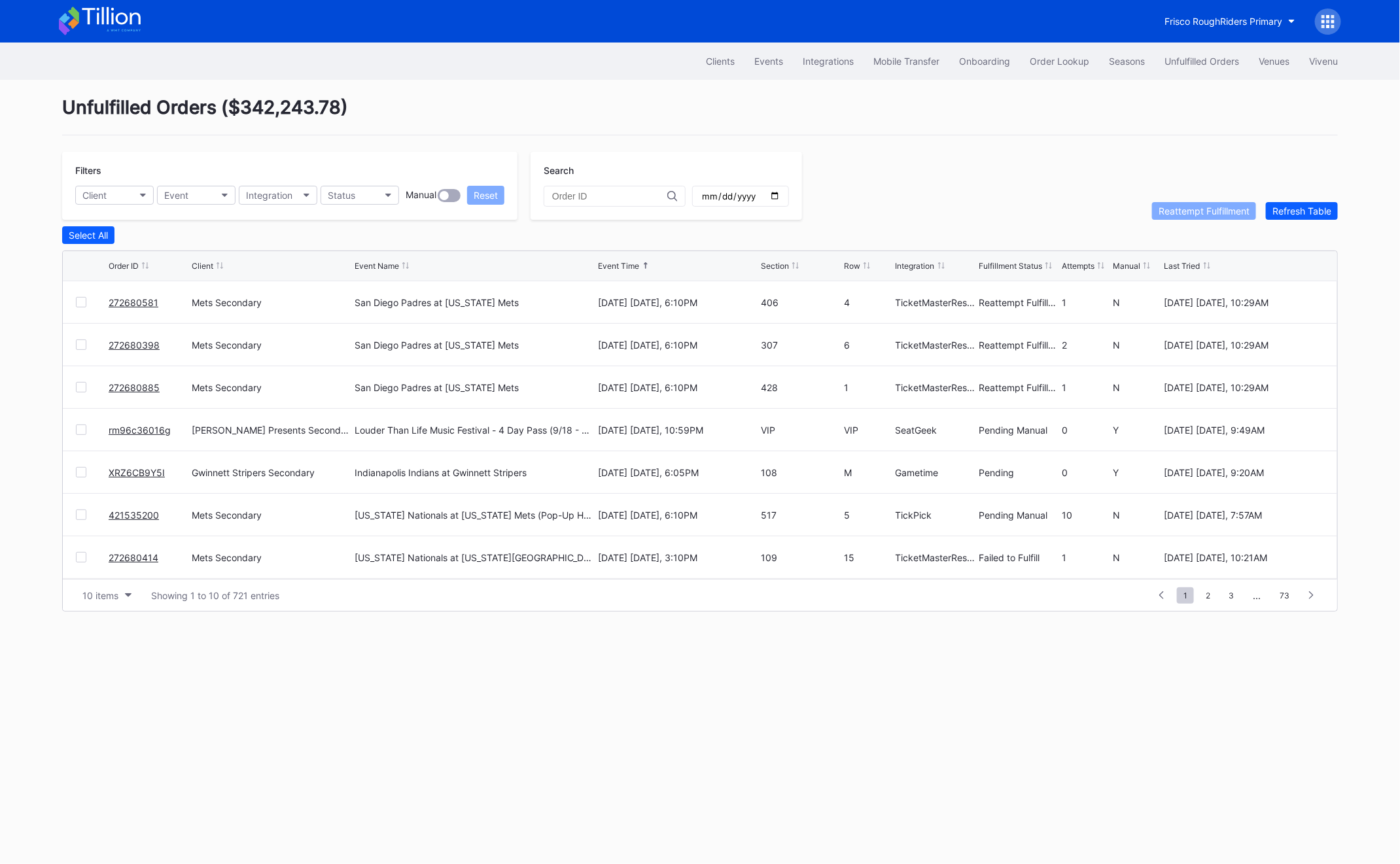
scroll to position [127, 0]
click at [1206, 601] on span "2" at bounding box center [1209, 596] width 18 height 17
